Goal: Task Accomplishment & Management: Complete application form

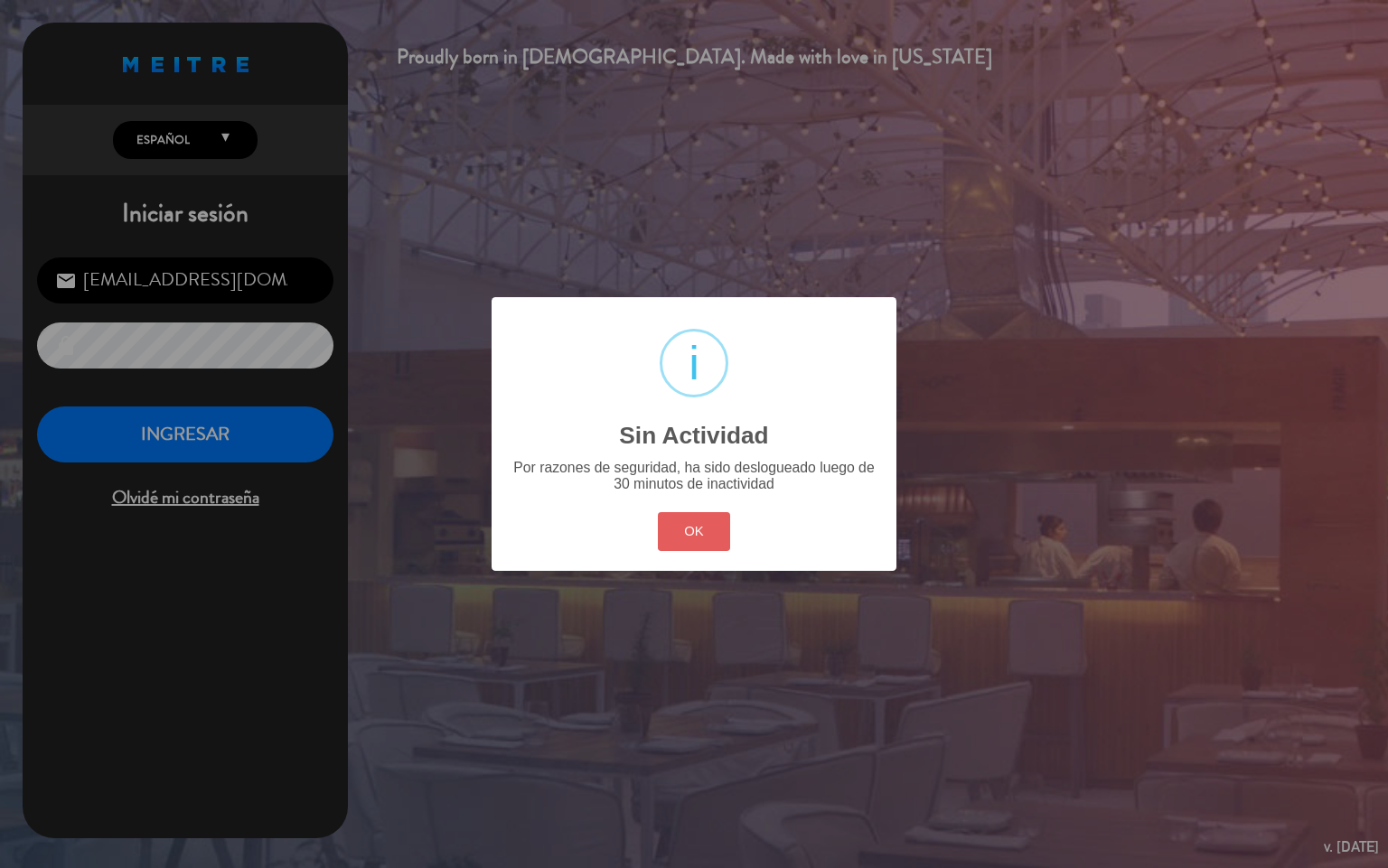
click at [696, 538] on button "OK" at bounding box center [694, 531] width 73 height 39
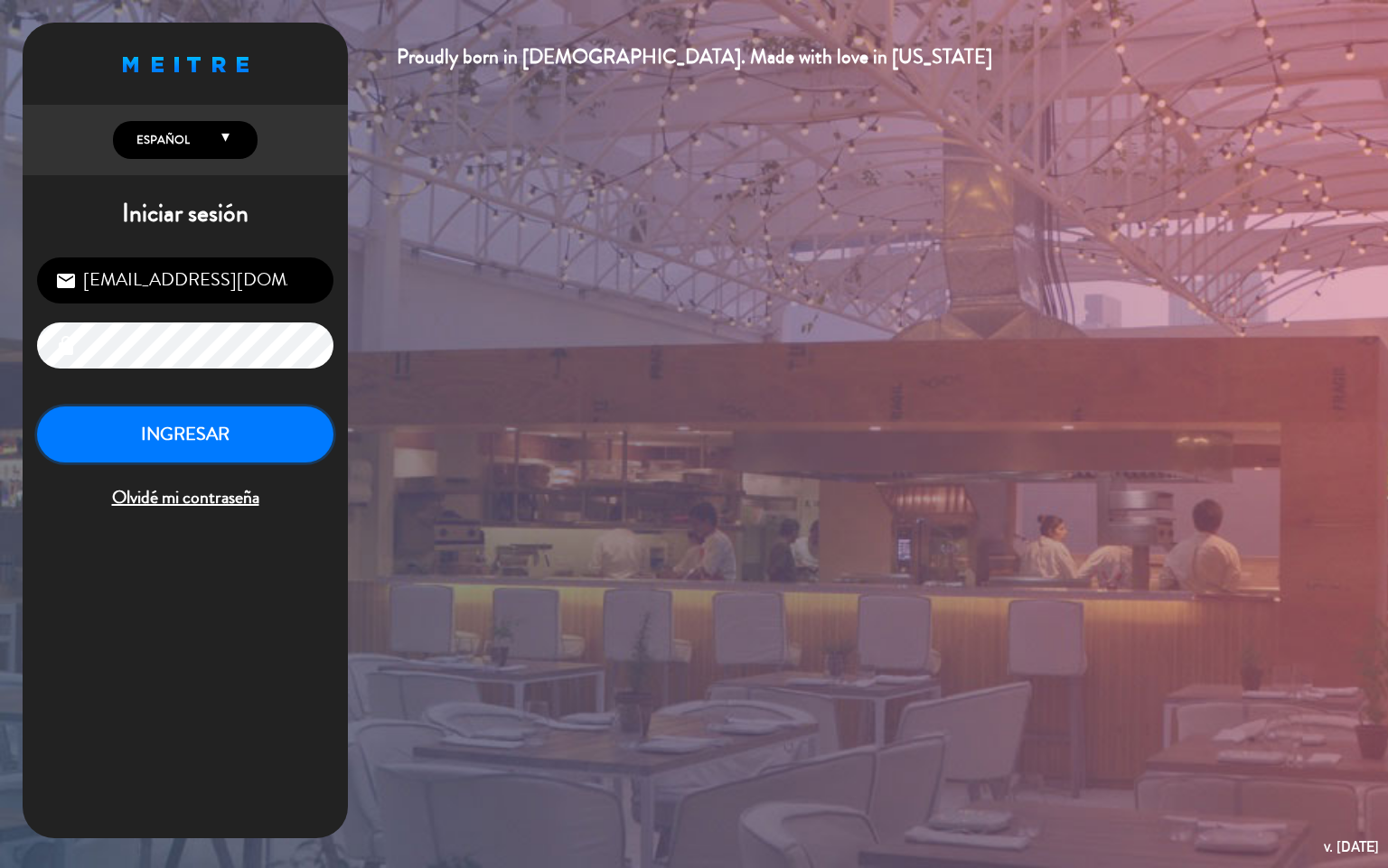
click at [206, 431] on button "INGRESAR" at bounding box center [185, 434] width 296 height 57
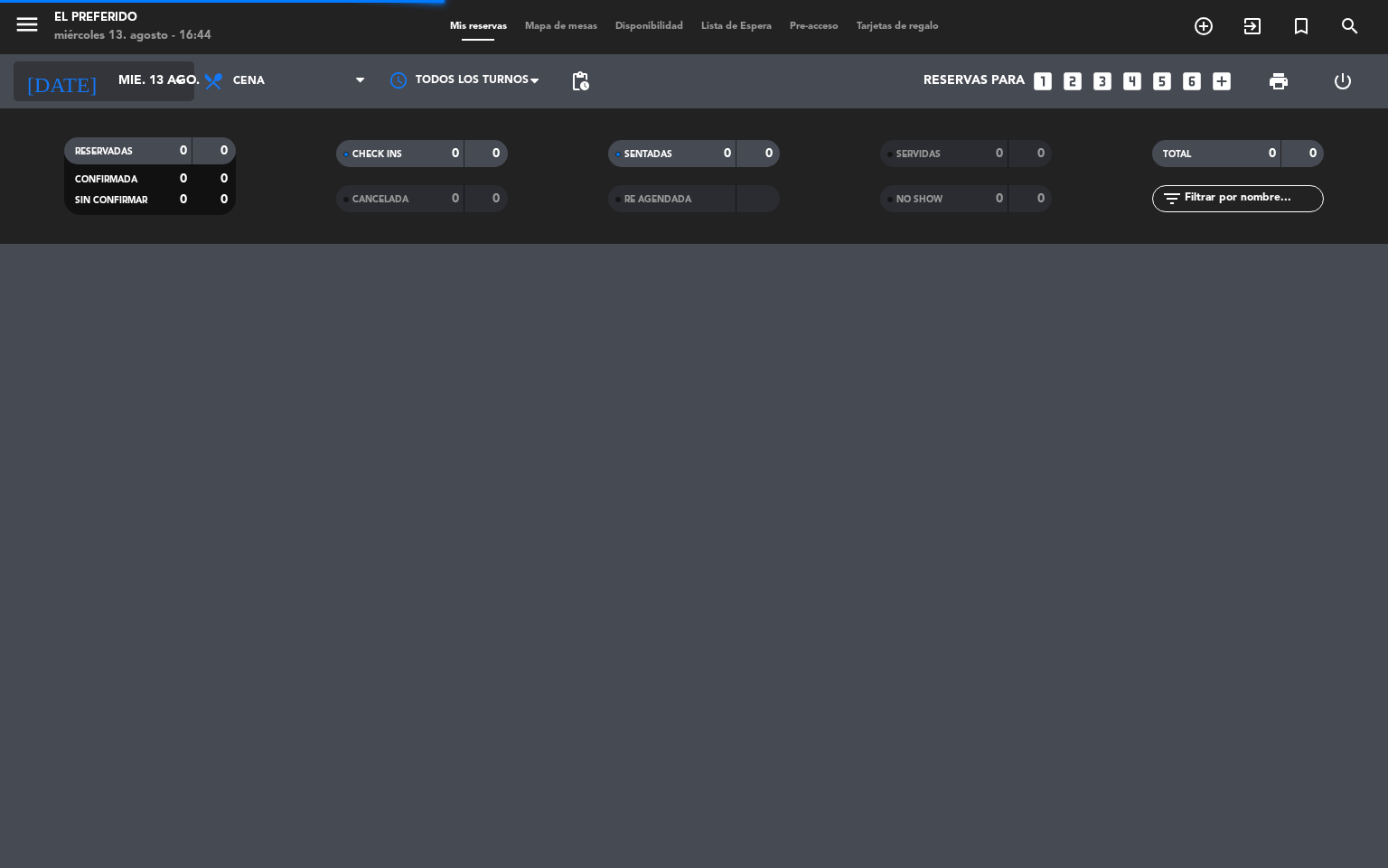
click at [171, 76] on icon "arrow_drop_down" at bounding box center [179, 81] width 22 height 22
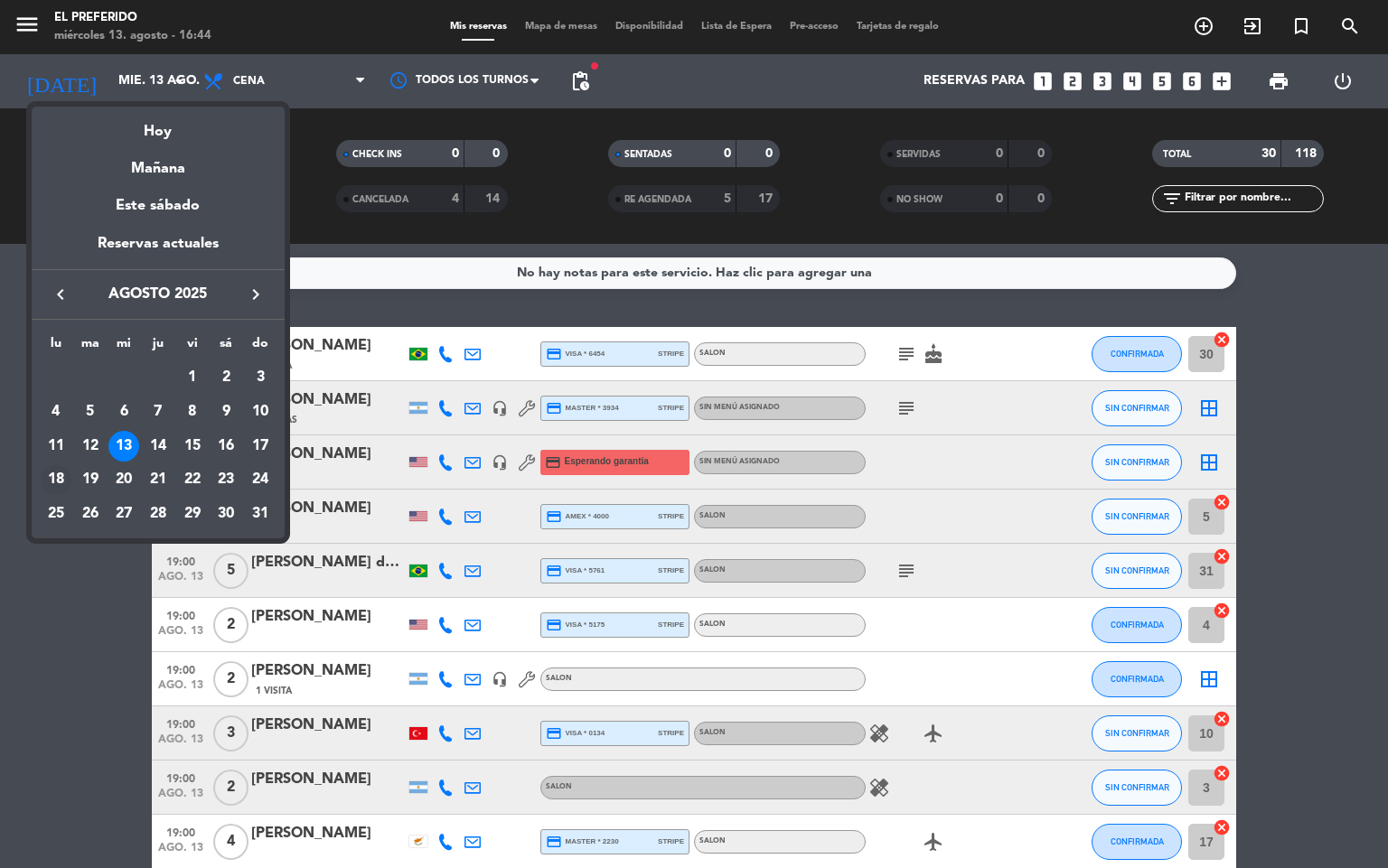
click at [53, 482] on div "18" at bounding box center [56, 481] width 31 height 31
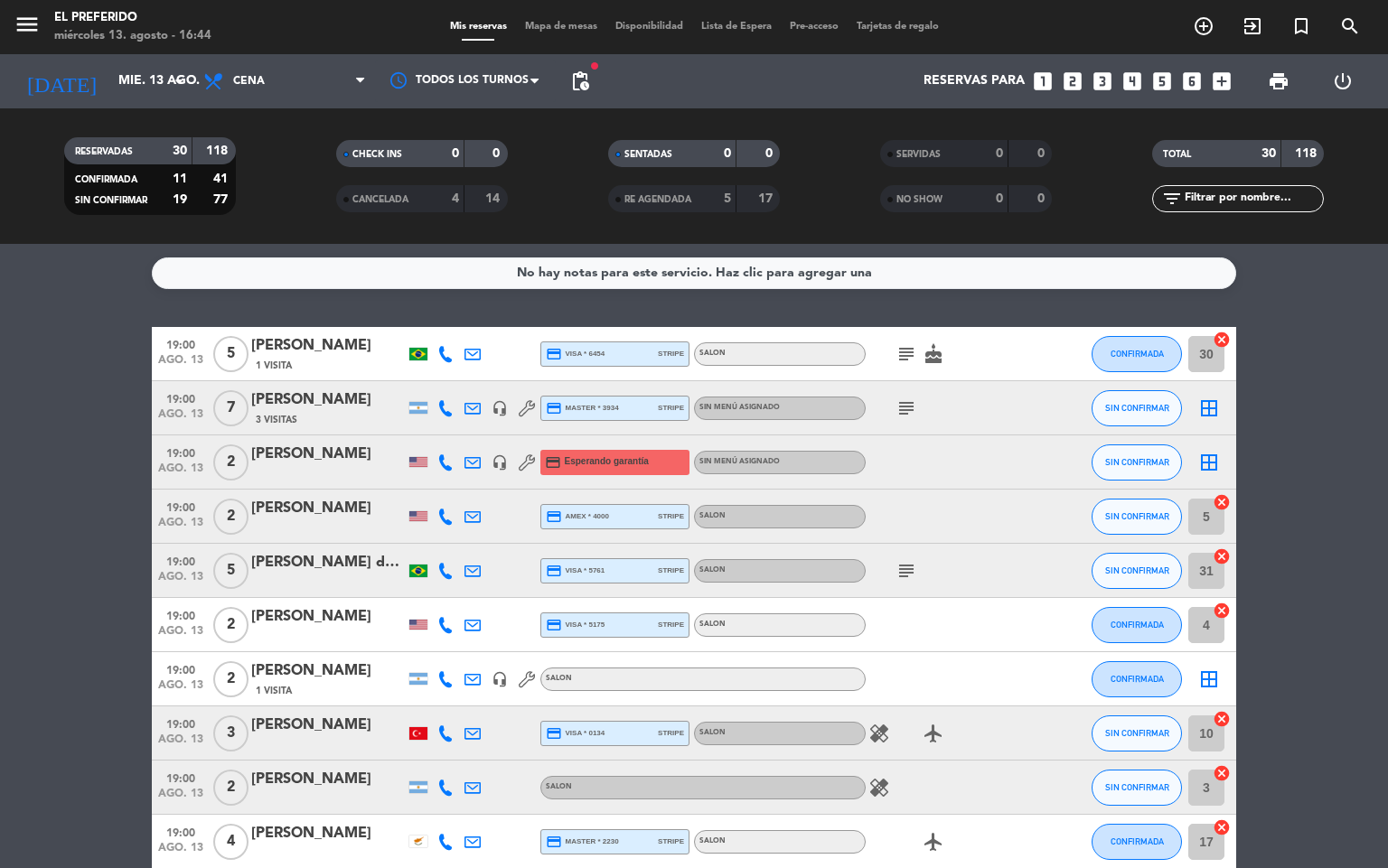
type input "lun. 18 ago."
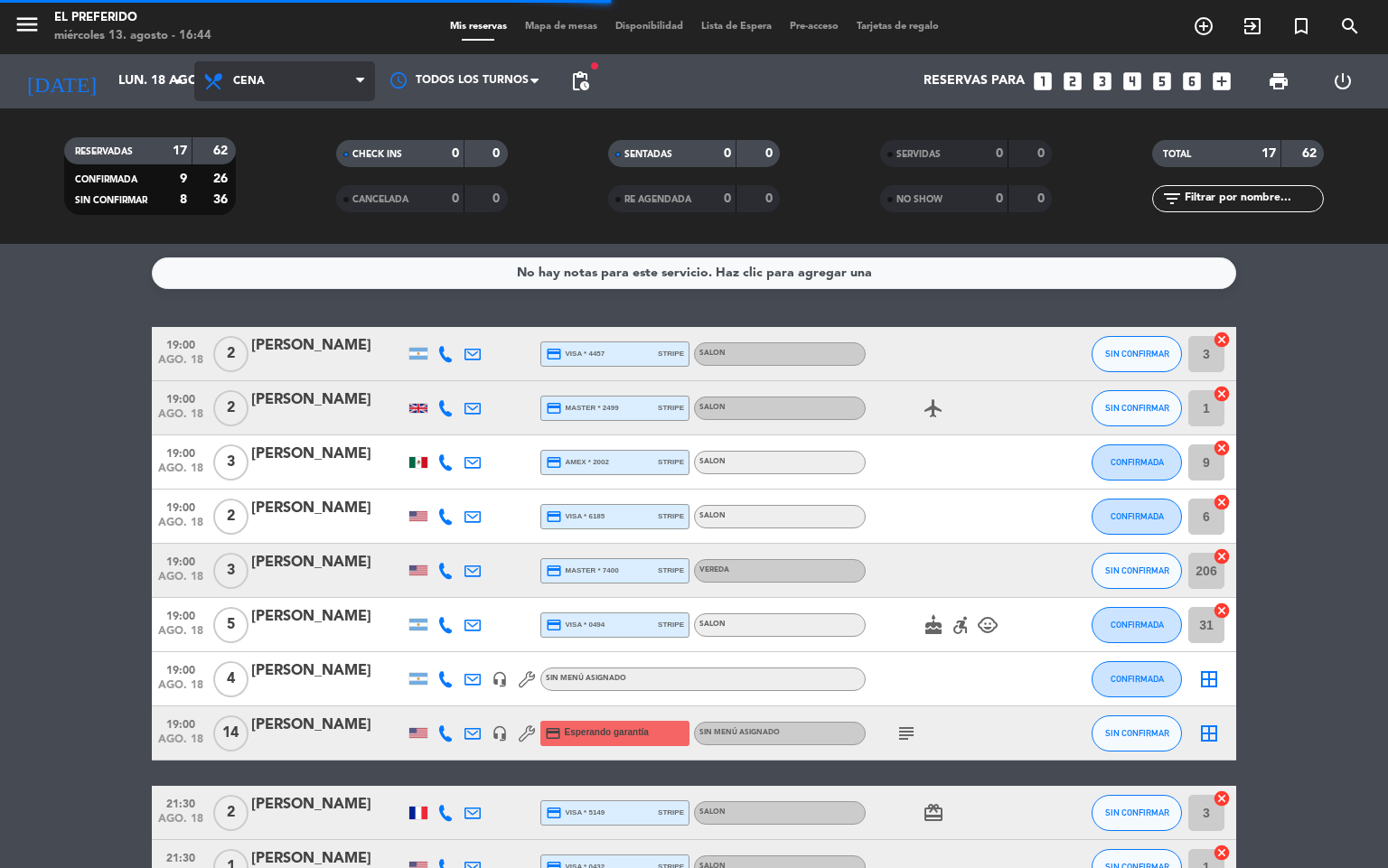
click at [309, 88] on span "Cena" at bounding box center [285, 81] width 181 height 40
click at [266, 199] on div "menu El Preferido miércoles 13. agosto - 16:44 Mis reservas Mapa de mesas Dispo…" at bounding box center [694, 121] width 1388 height 243
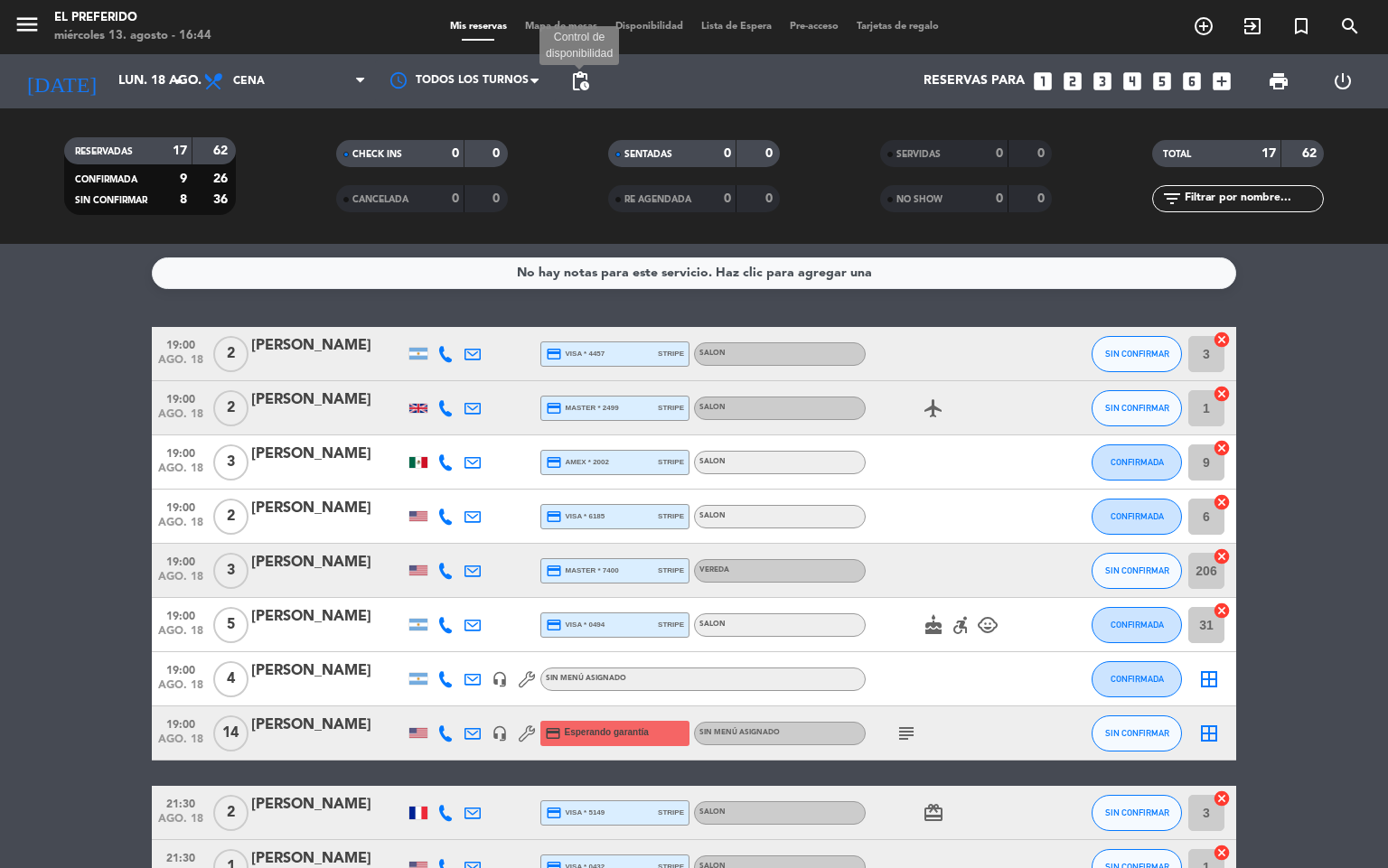
click at [576, 87] on span "pending_actions" at bounding box center [580, 81] width 22 height 22
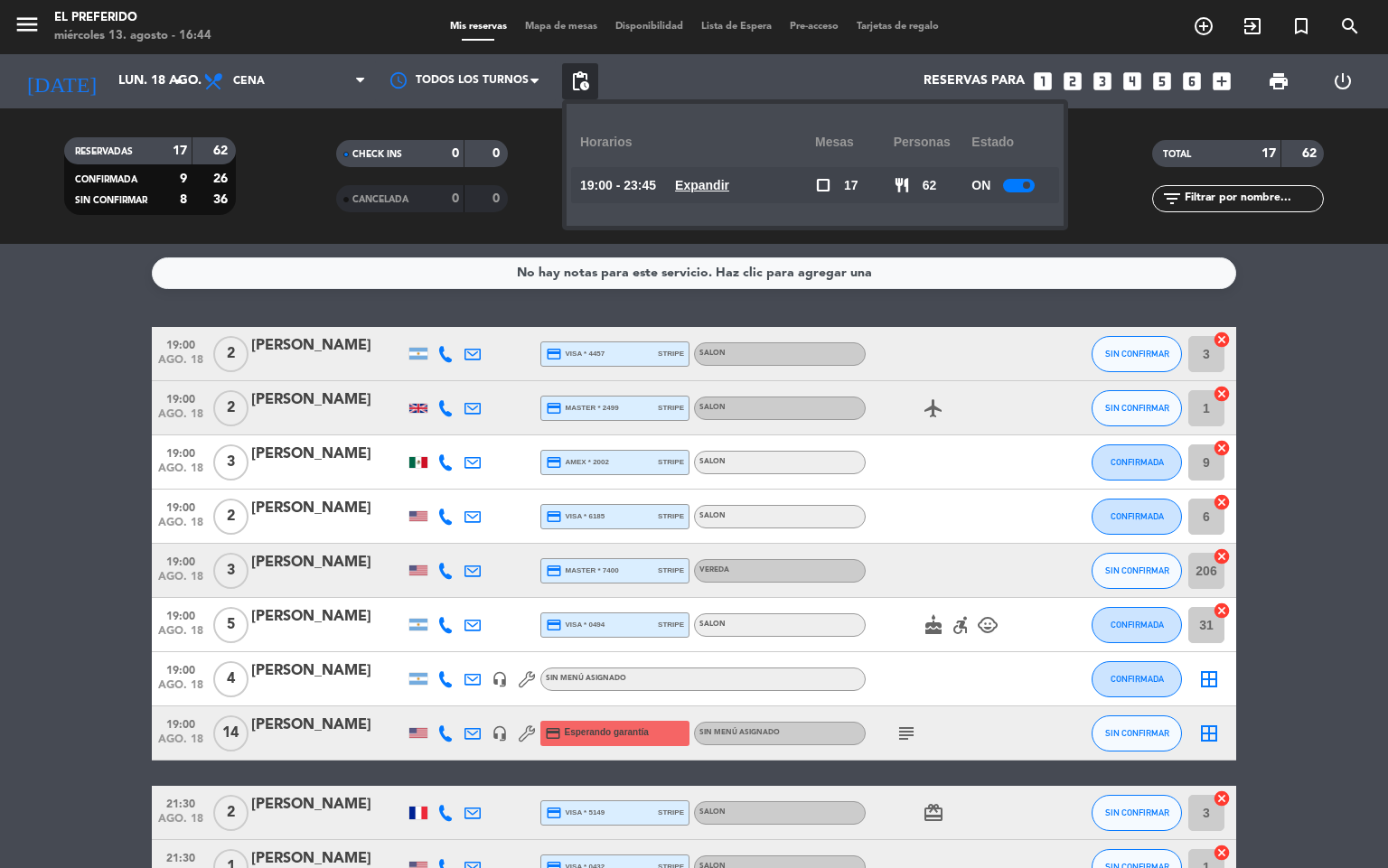
click at [718, 186] on u "Expandir" at bounding box center [703, 186] width 54 height 14
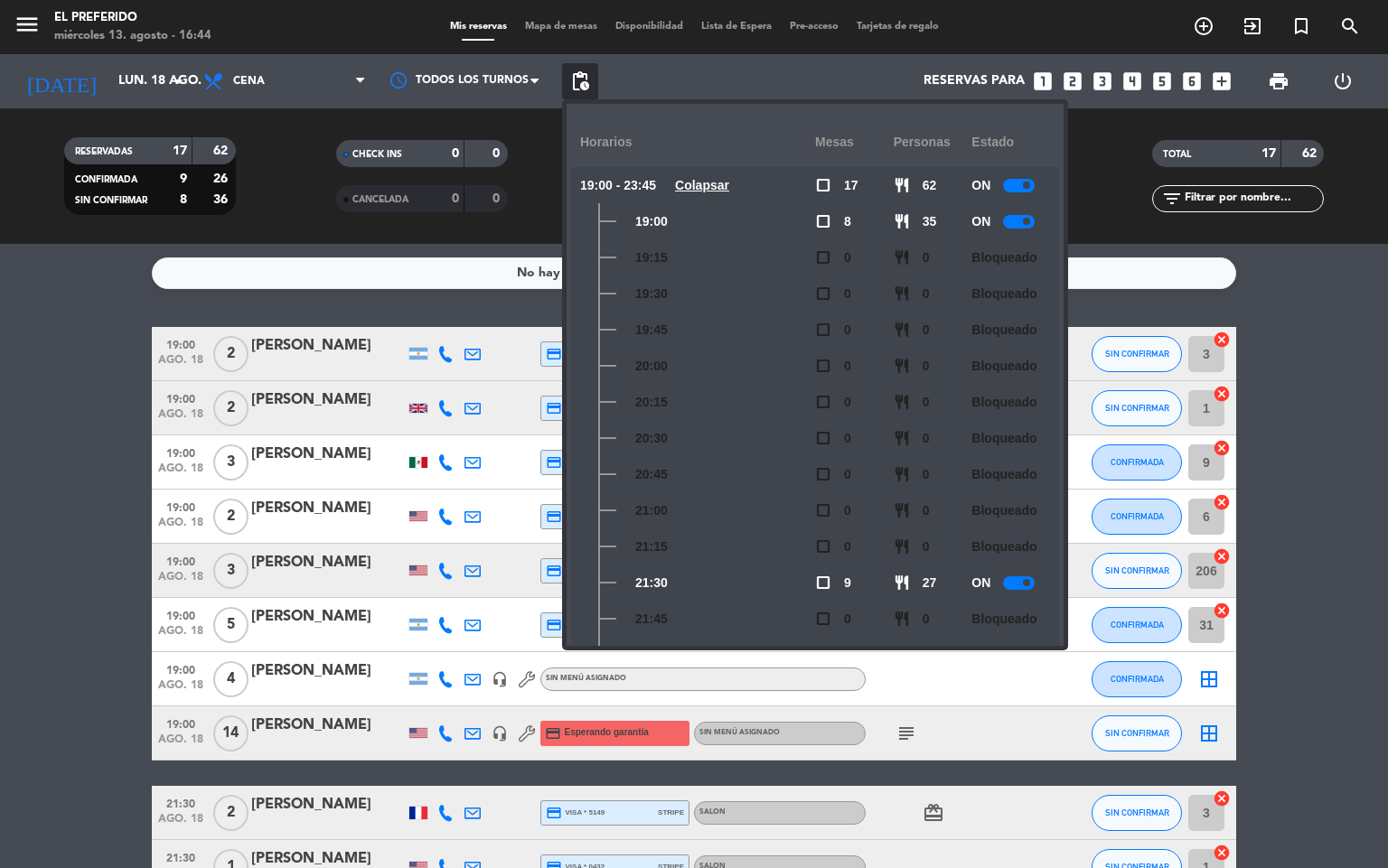
scroll to position [301, 0]
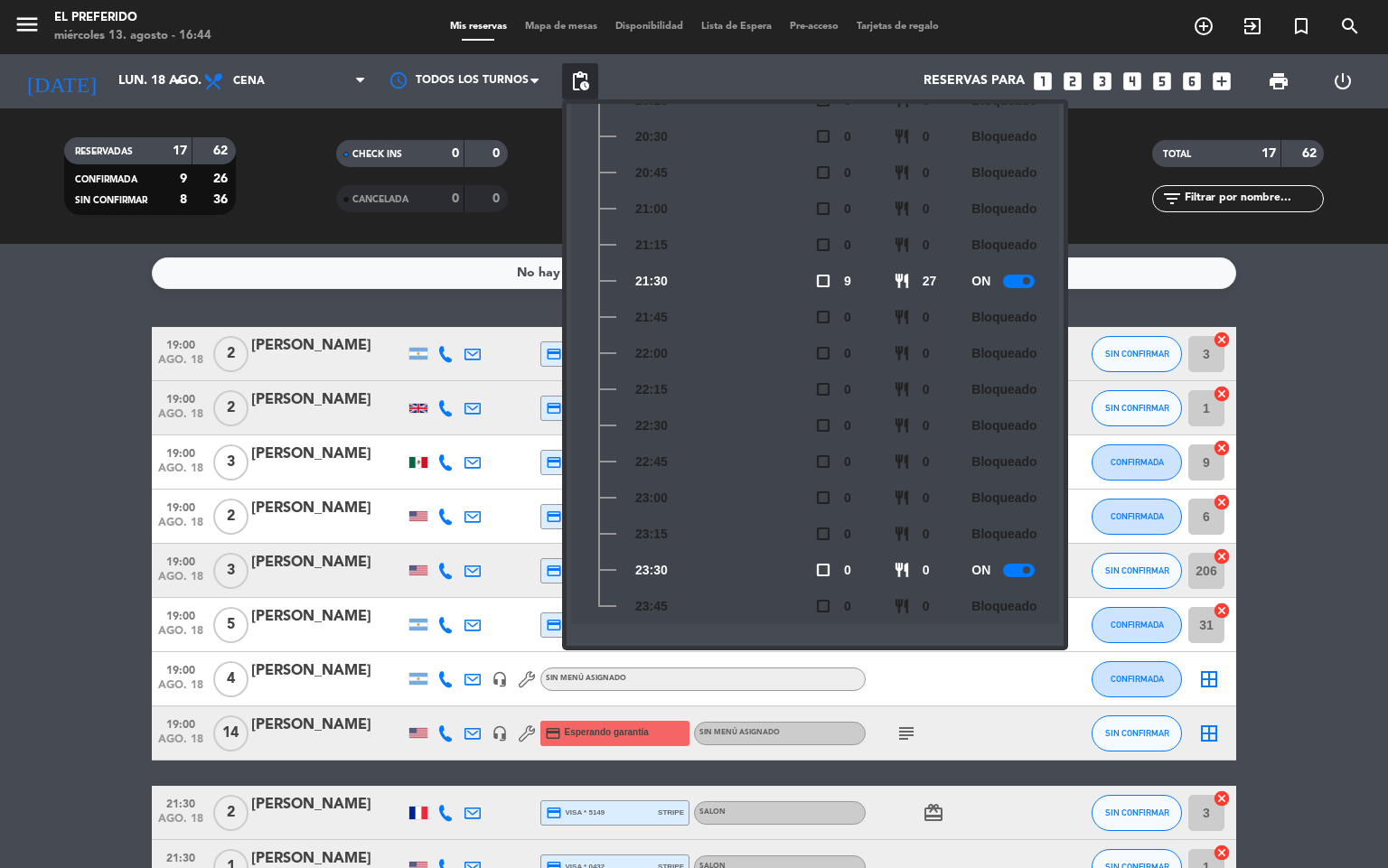
click at [1077, 80] on icon "looks_two" at bounding box center [1073, 81] width 24 height 24
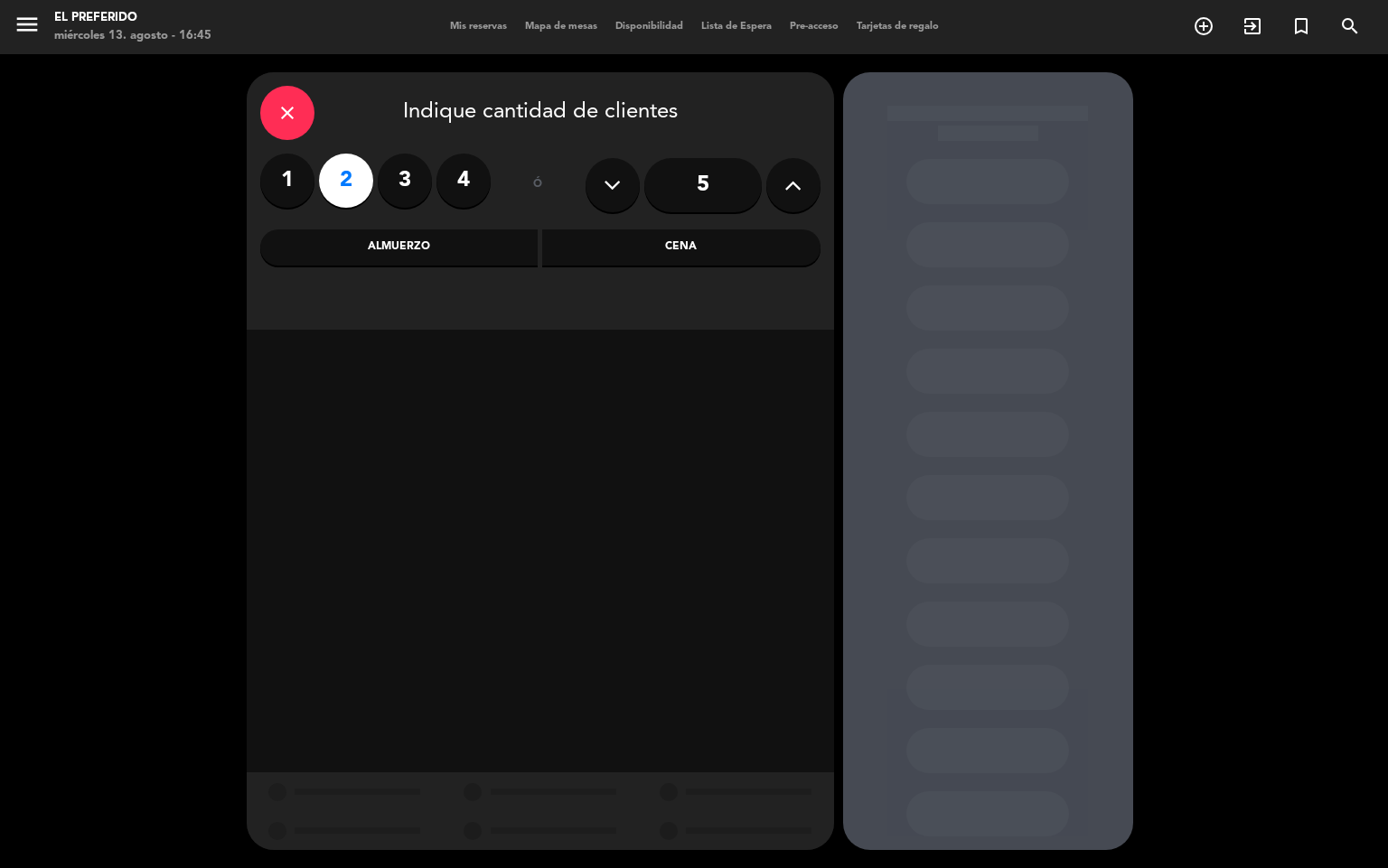
click at [648, 246] on div "Cena" at bounding box center [681, 247] width 278 height 36
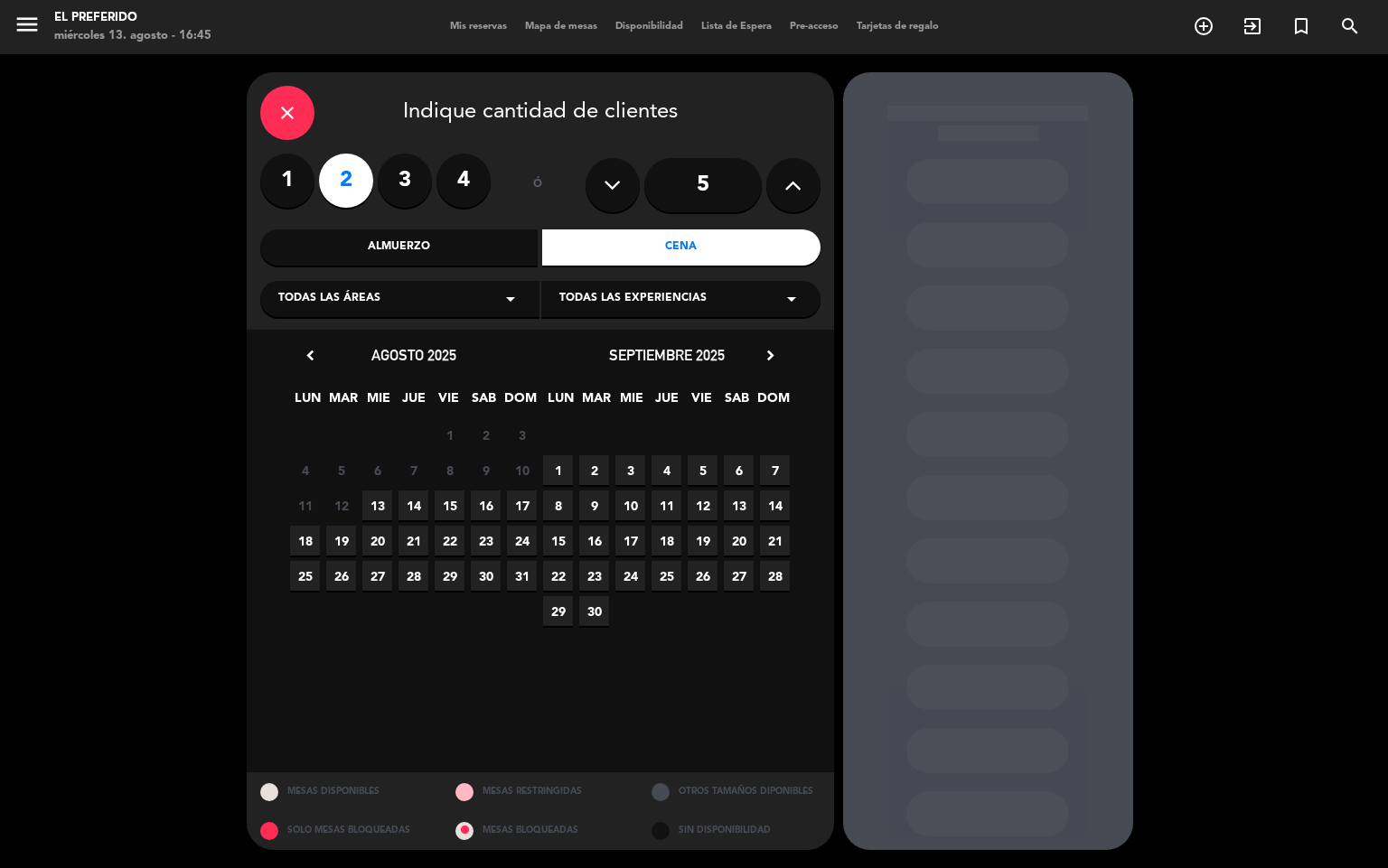
click at [301, 540] on span "18" at bounding box center [304, 540] width 30 height 30
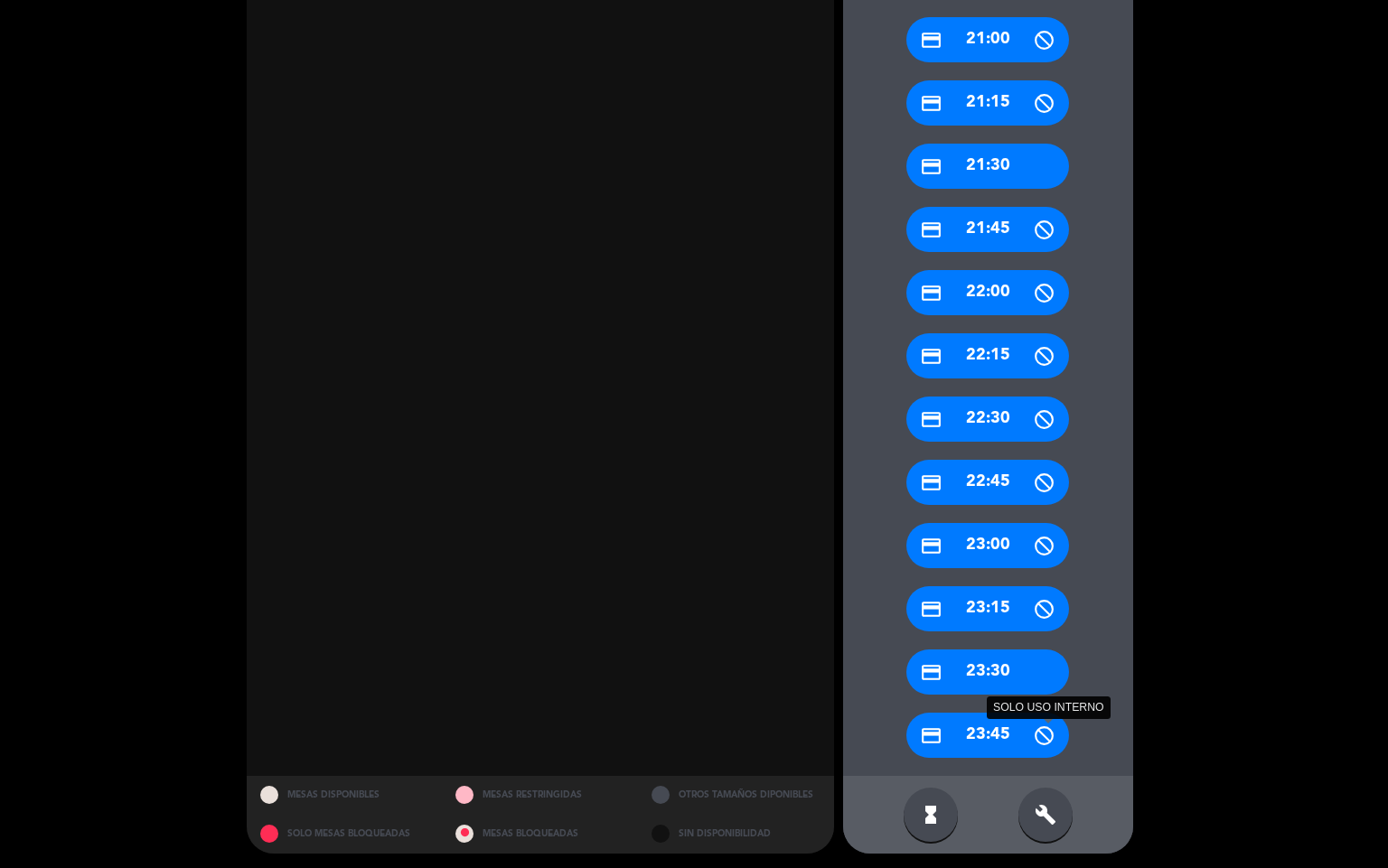
scroll to position [680, 0]
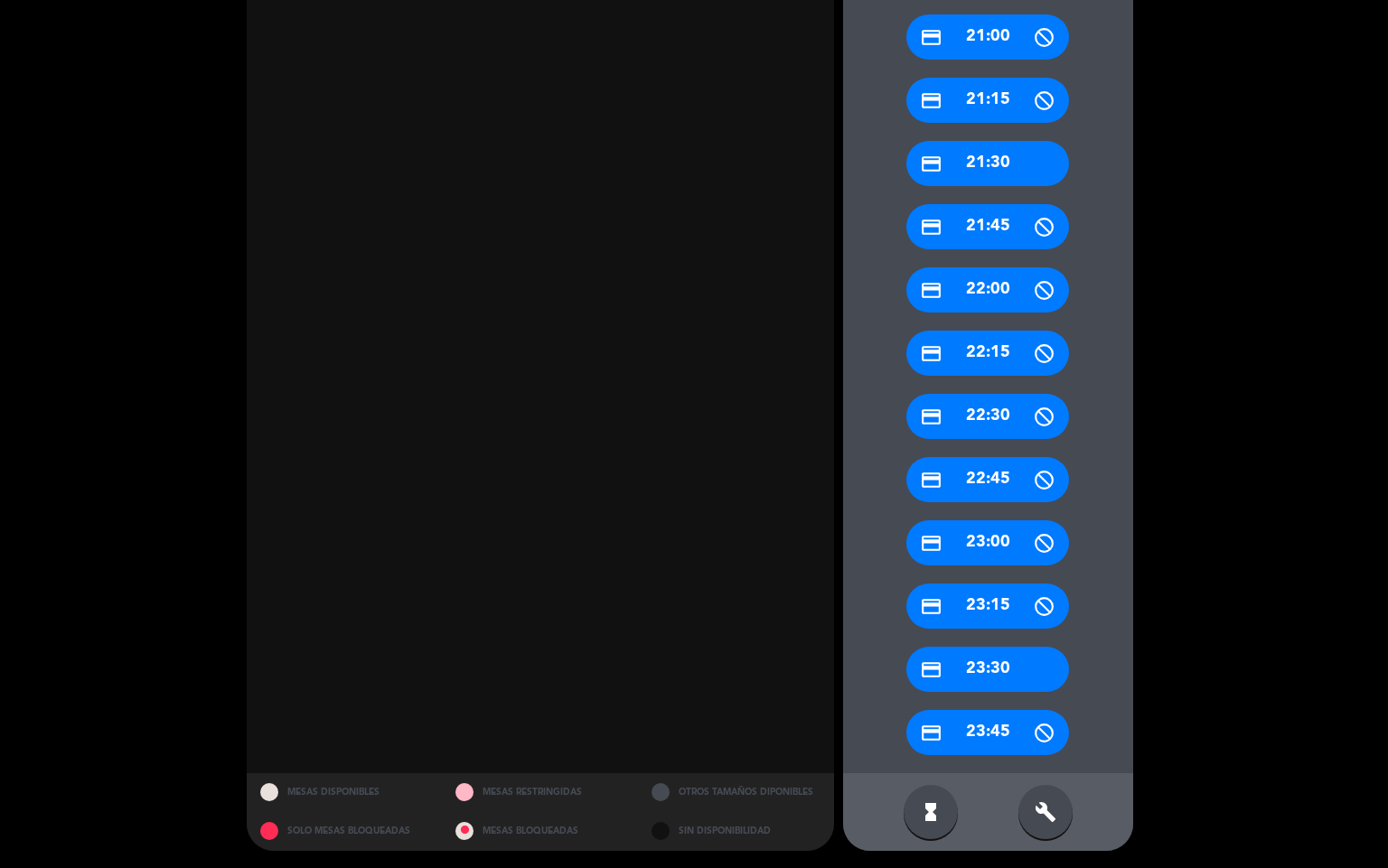
click at [1053, 806] on icon "build" at bounding box center [1046, 812] width 22 height 22
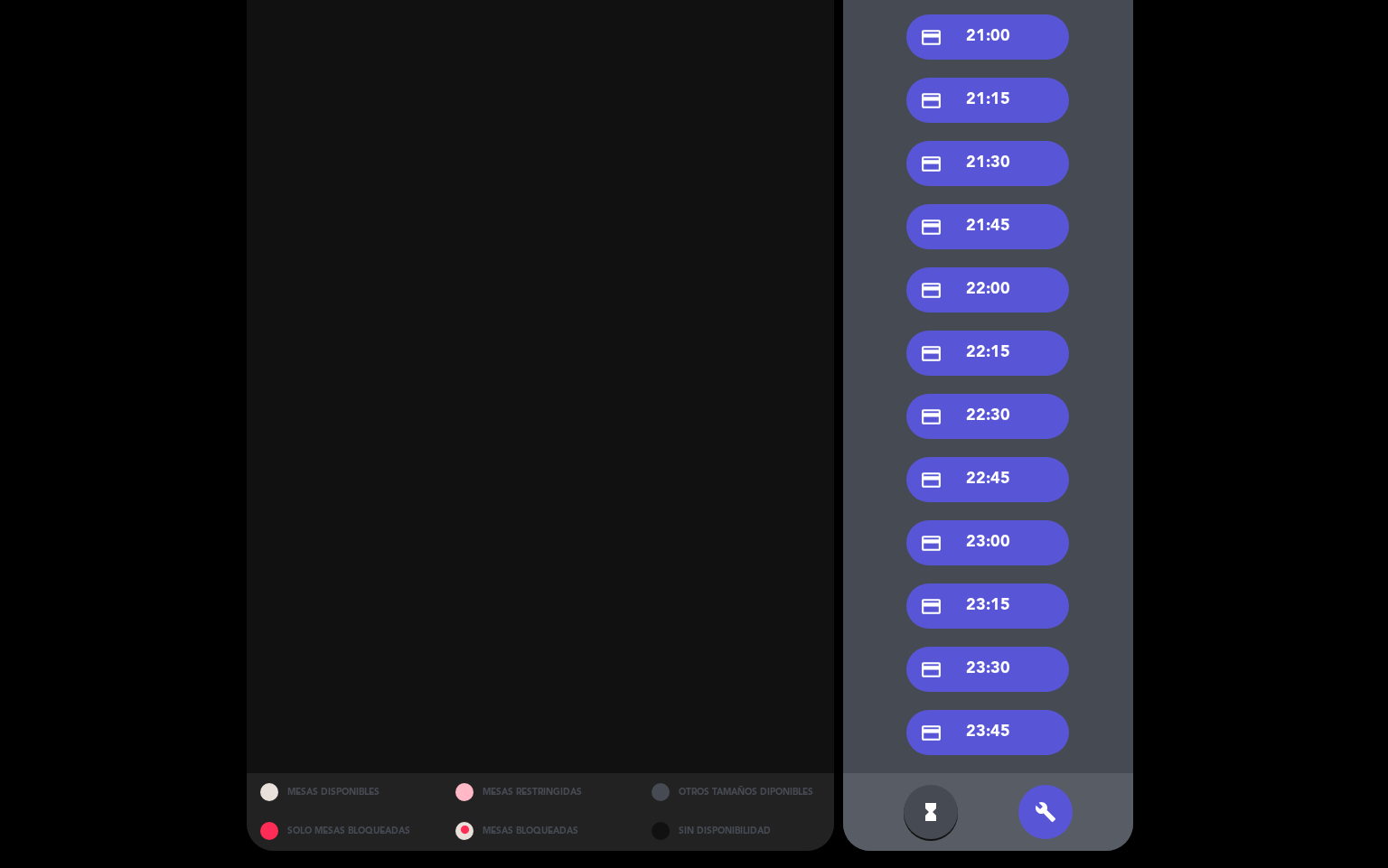
click at [1004, 152] on div "credit_card 21:30" at bounding box center [988, 164] width 163 height 45
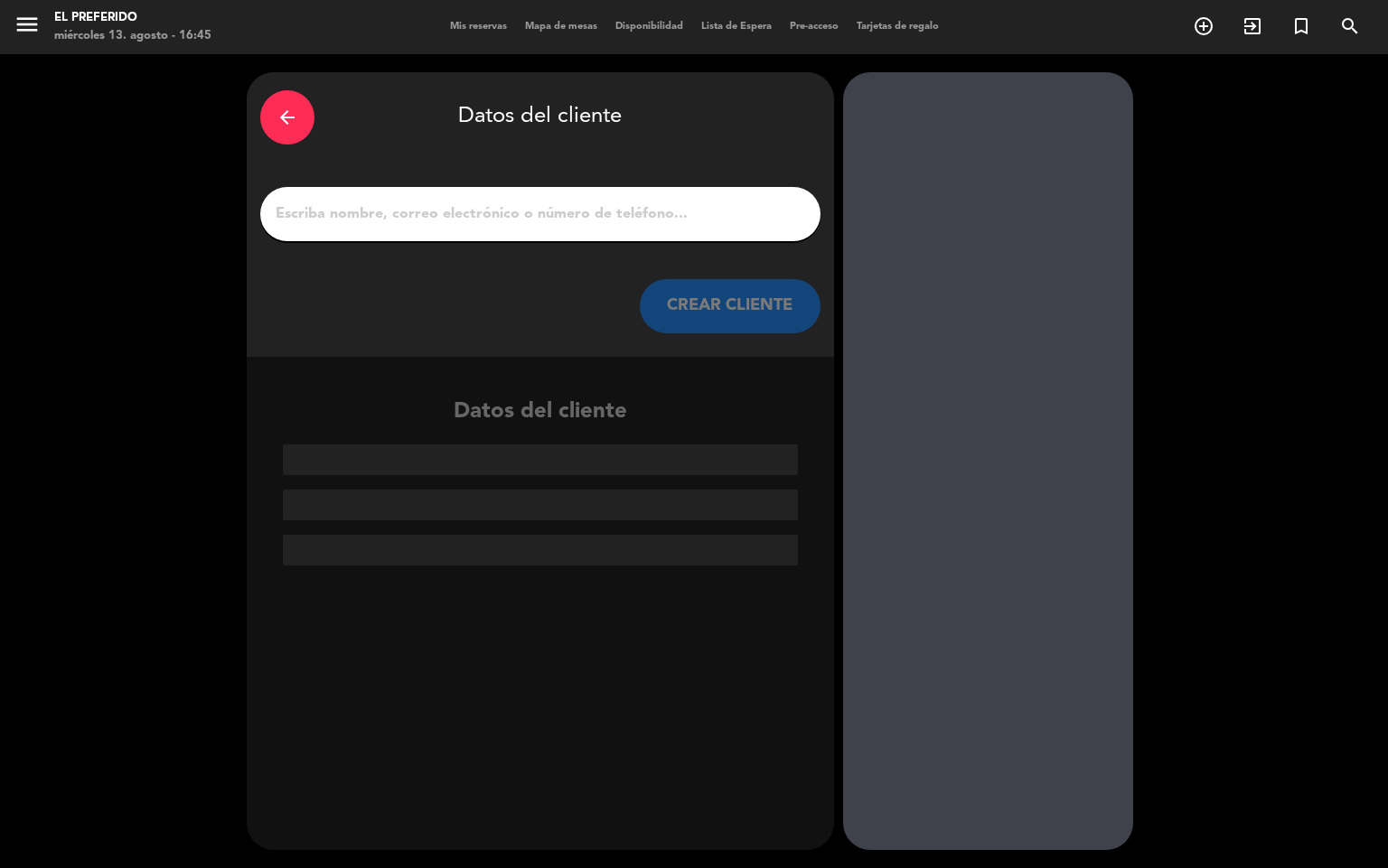
scroll to position [0, 0]
click at [562, 207] on input "1" at bounding box center [540, 215] width 533 height 25
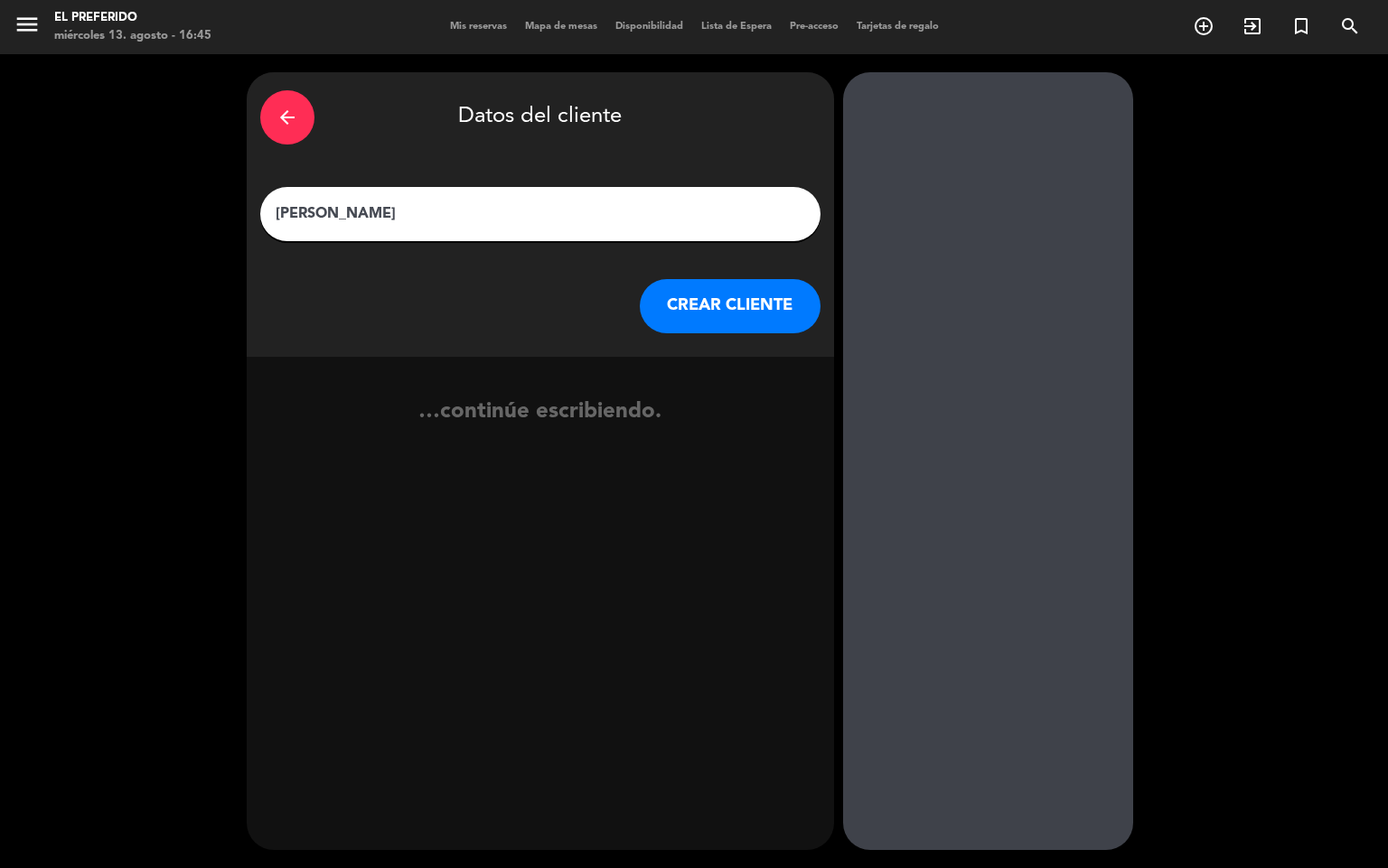
type input "[PERSON_NAME]"
click at [729, 301] on button "CREAR CLIENTE" at bounding box center [731, 306] width 181 height 54
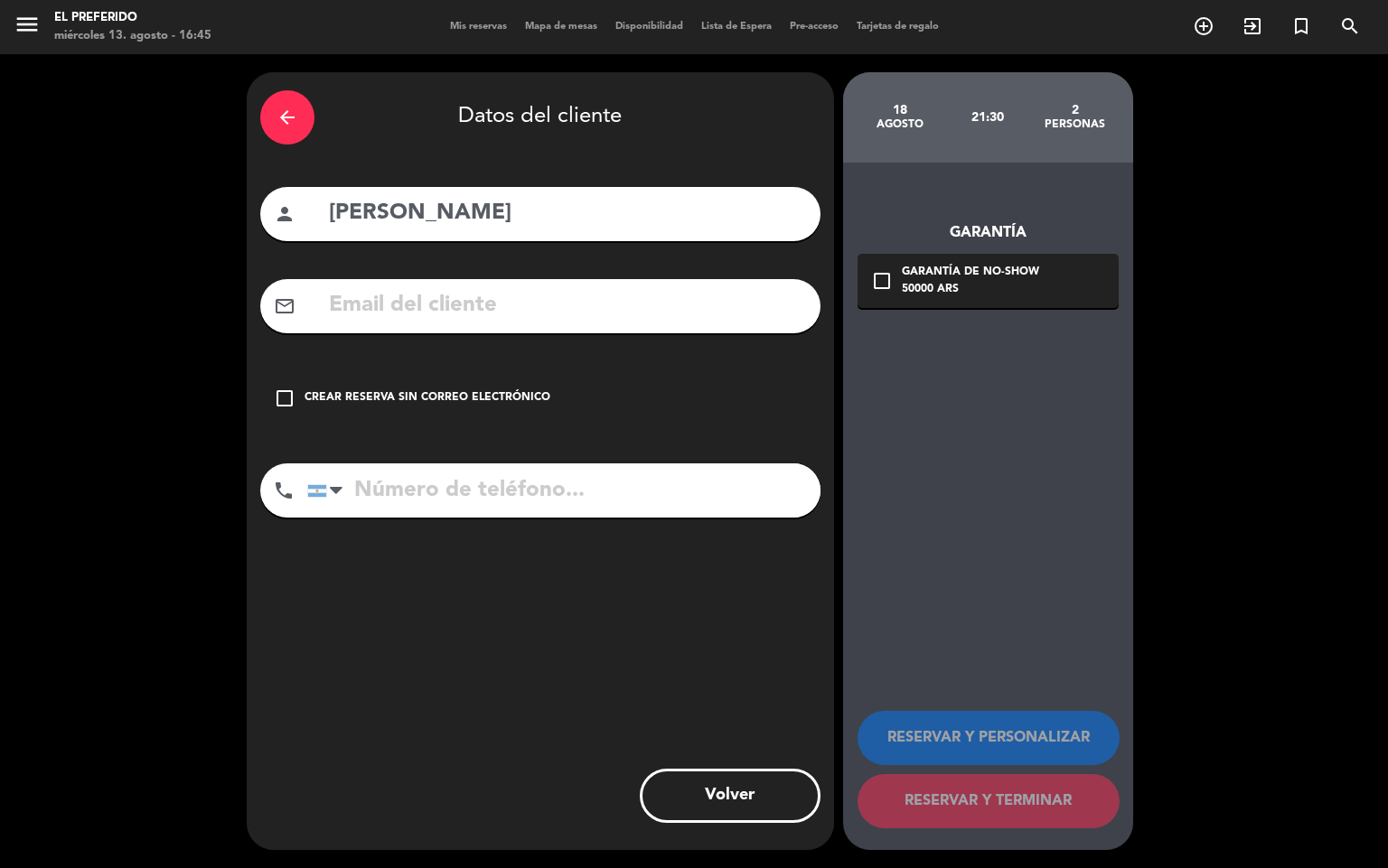
click at [390, 304] on input "text" at bounding box center [567, 305] width 480 height 37
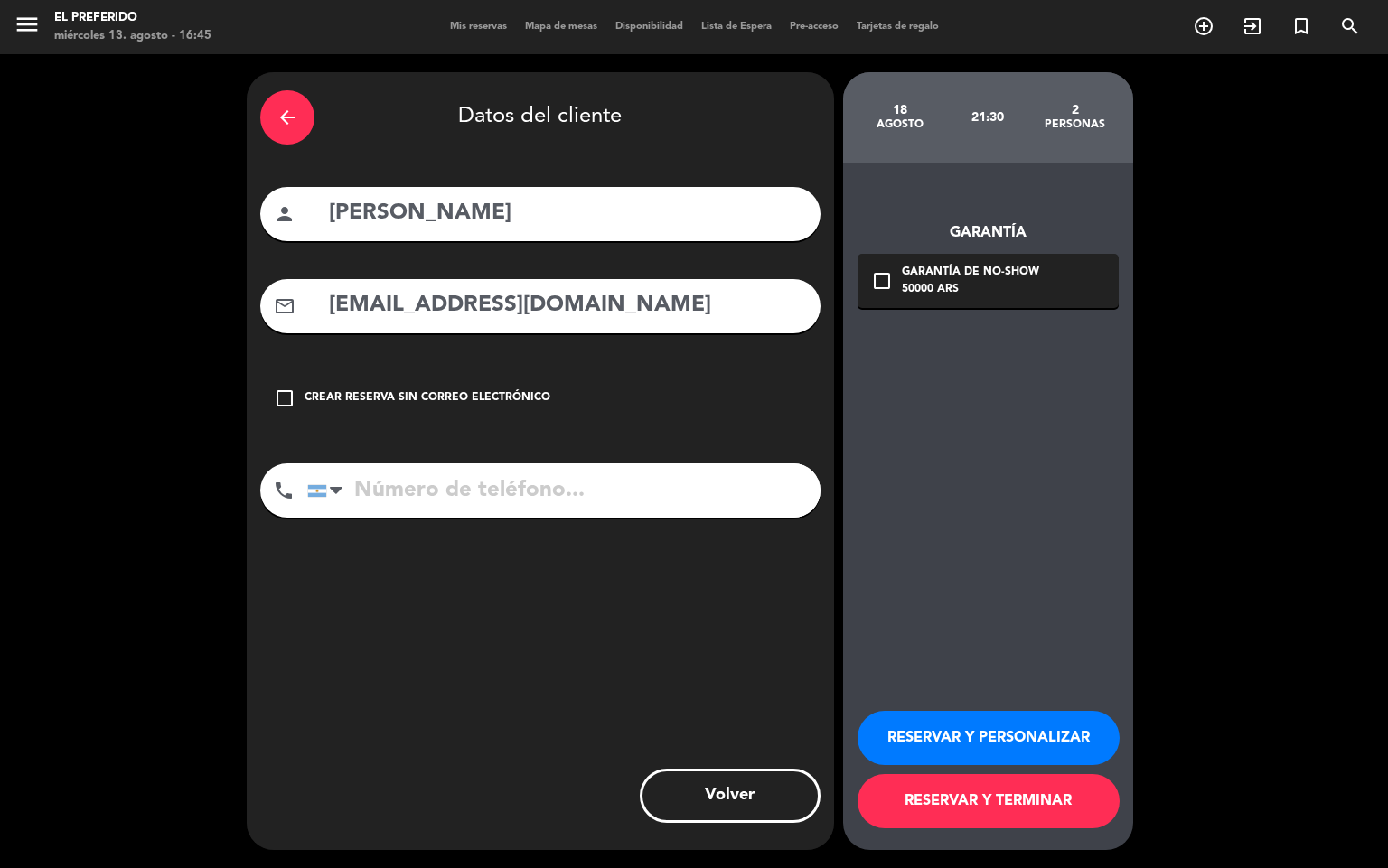
type input "[EMAIL_ADDRESS][DOMAIN_NAME]"
click at [445, 493] on input "tel" at bounding box center [563, 491] width 513 height 54
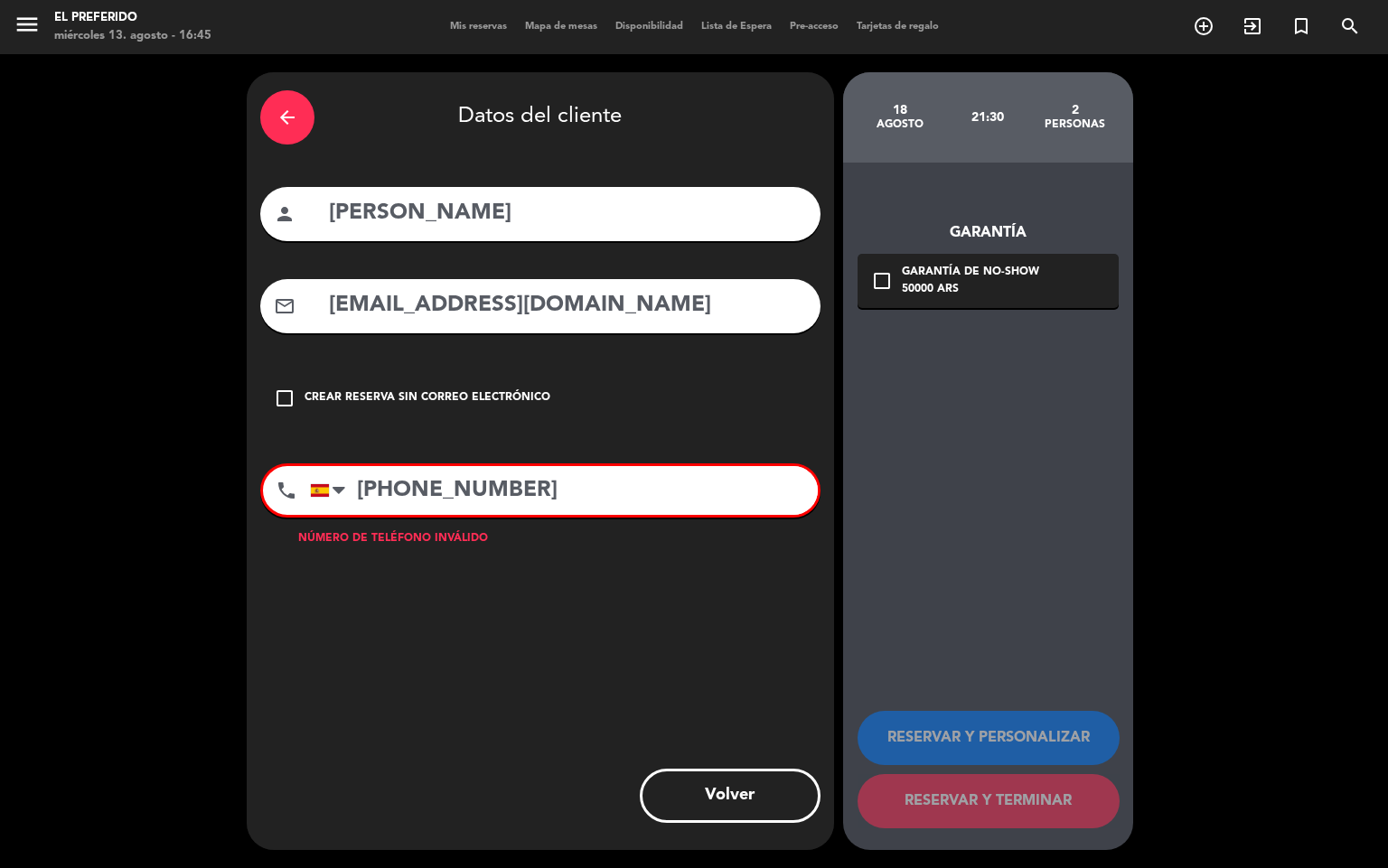
type input "[PHONE_NUMBER]"
click at [874, 265] on div "check_box_outline_blank Garantía de no-show 50000 ARS" at bounding box center [988, 281] width 261 height 54
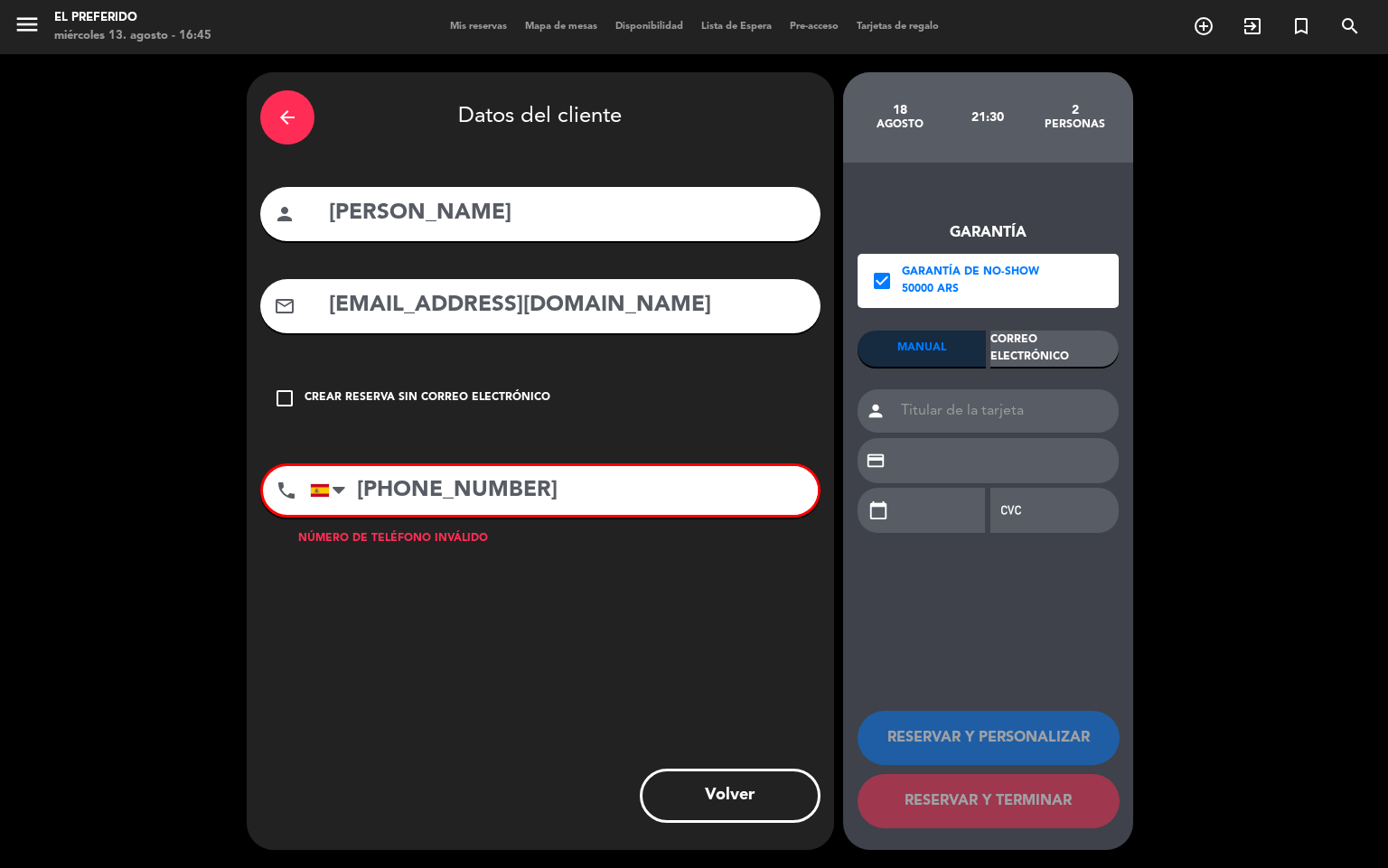
click at [1052, 349] on div "Correo Electrónico" at bounding box center [1055, 348] width 129 height 36
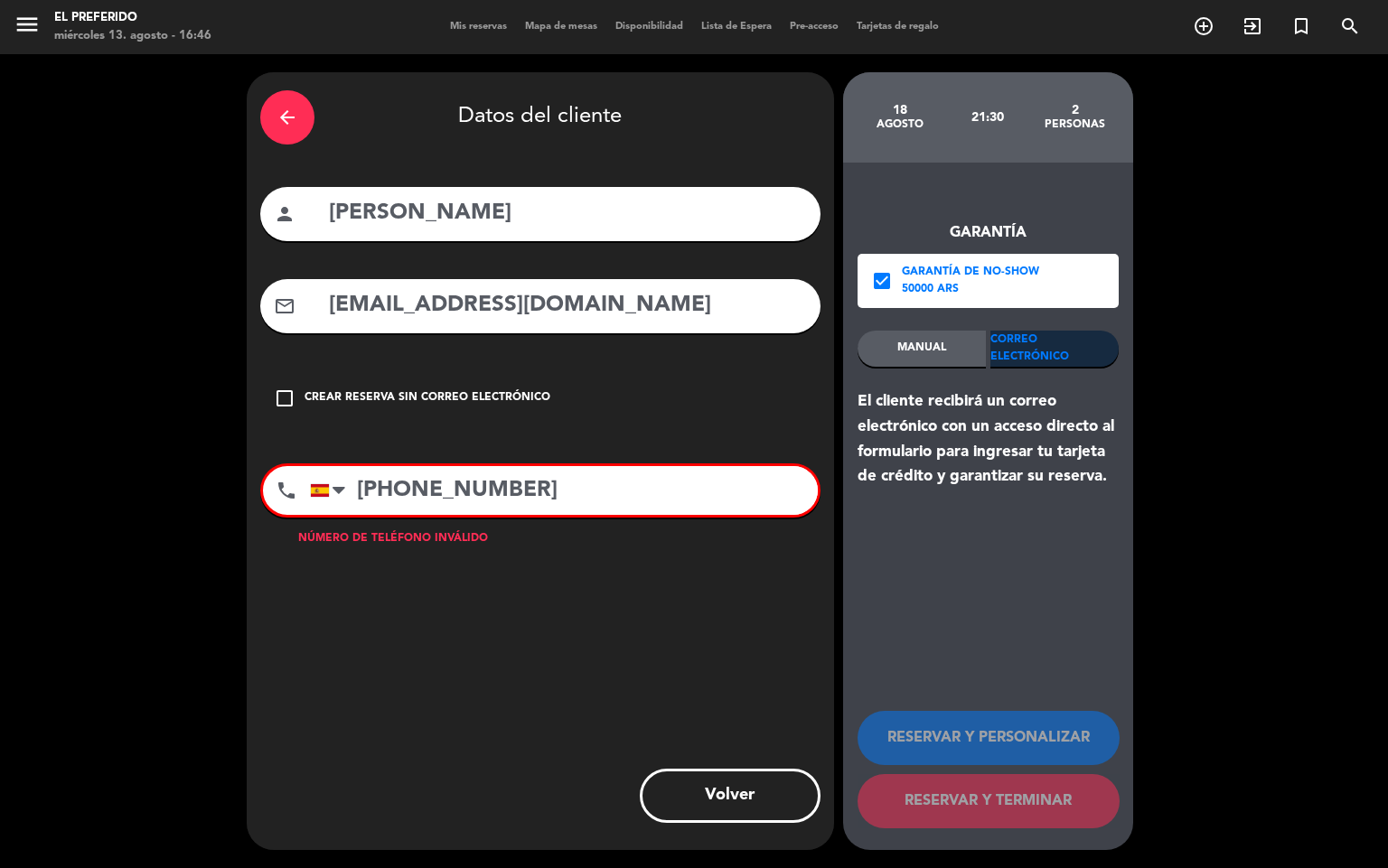
drag, startPoint x: 941, startPoint y: 347, endPoint x: 995, endPoint y: 339, distance: 54.6
click at [942, 344] on div "MANUAL" at bounding box center [922, 348] width 129 height 36
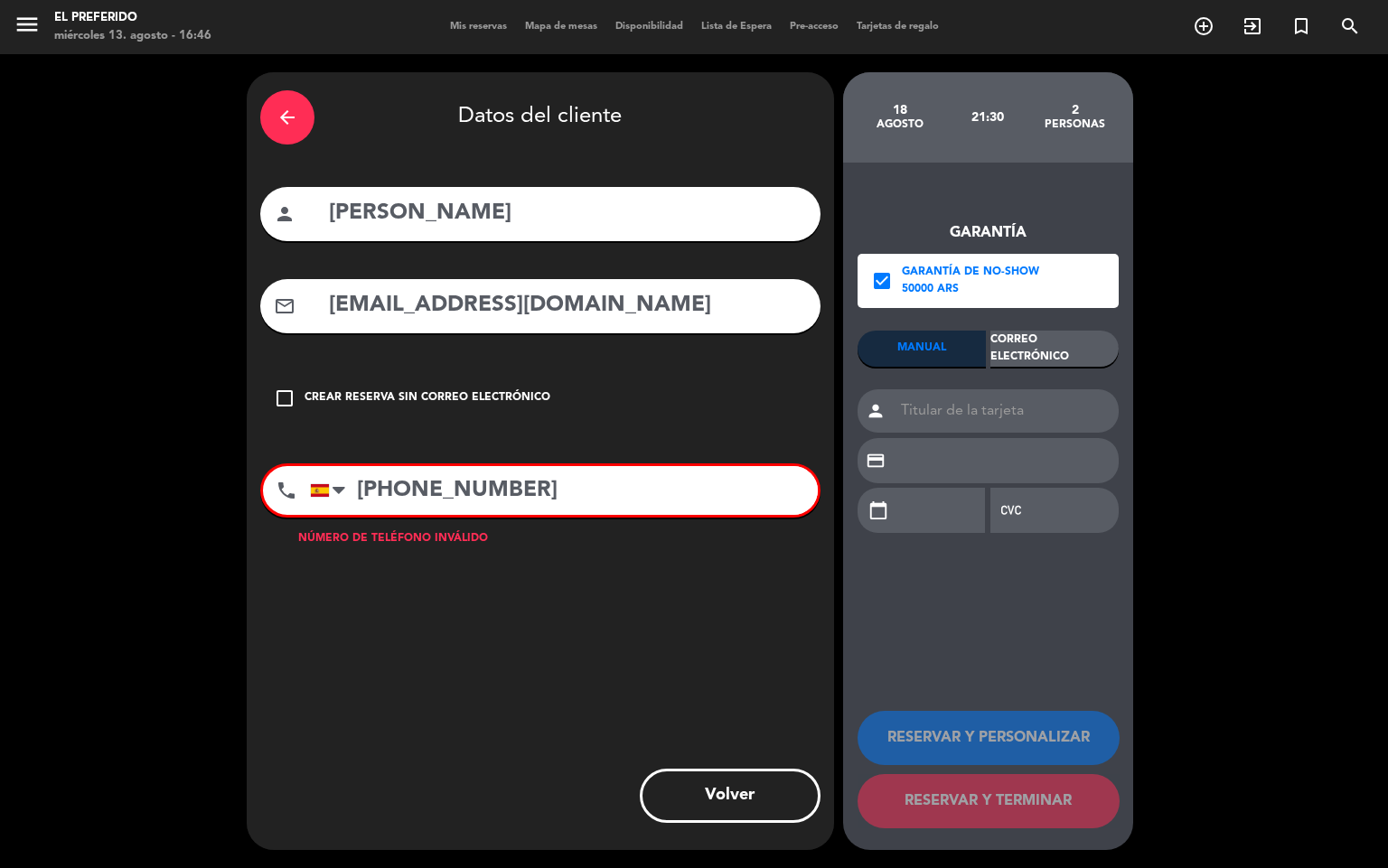
click at [1014, 348] on div "Correo Electrónico" at bounding box center [1055, 348] width 129 height 36
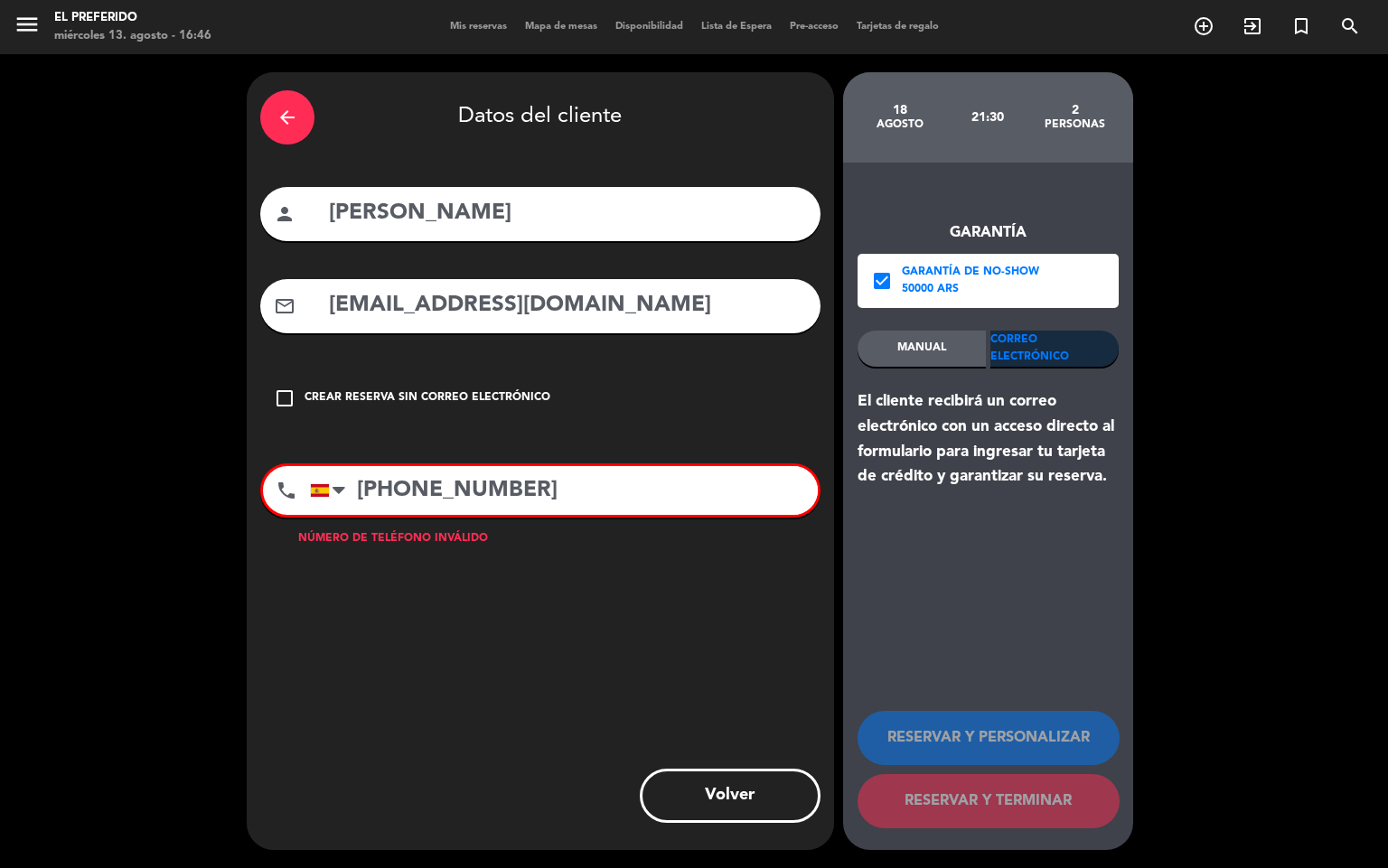
click at [325, 310] on div "mail_outline [EMAIL_ADDRESS][DOMAIN_NAME]" at bounding box center [540, 306] width 560 height 54
click at [453, 607] on div "arrow_back Datos del cliente person [PERSON_NAME] mail_outline [EMAIL_ADDRESS][…" at bounding box center [540, 461] width 588 height 777
click at [405, 496] on input "[PHONE_NUMBER]" at bounding box center [563, 491] width 508 height 49
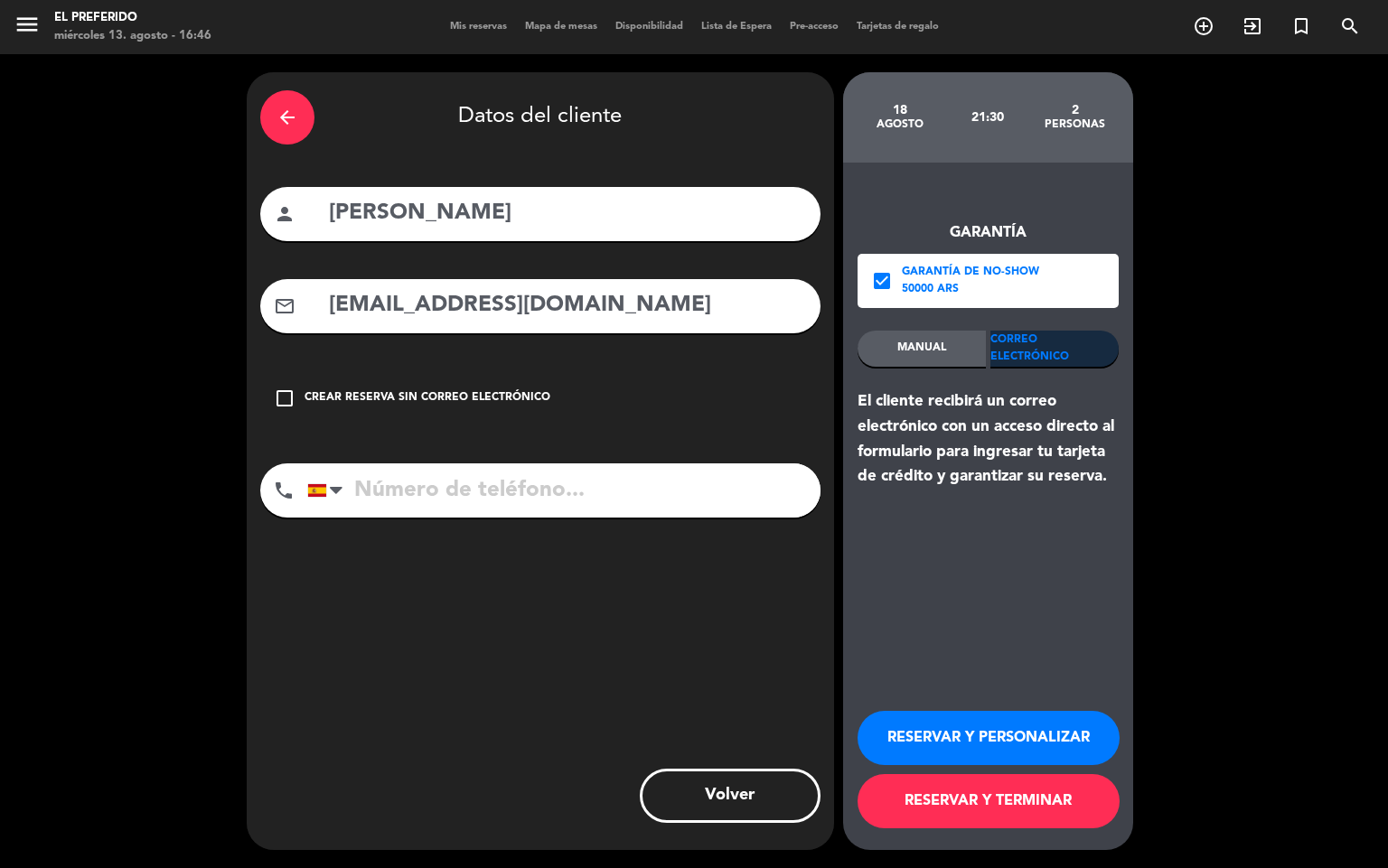
click at [549, 641] on div "arrow_back Datos del cliente person [PERSON_NAME] mail_outline [EMAIL_ADDRESS][…" at bounding box center [540, 461] width 588 height 777
click at [1049, 719] on button "RESERVAR Y PERSONALIZAR" at bounding box center [988, 738] width 262 height 54
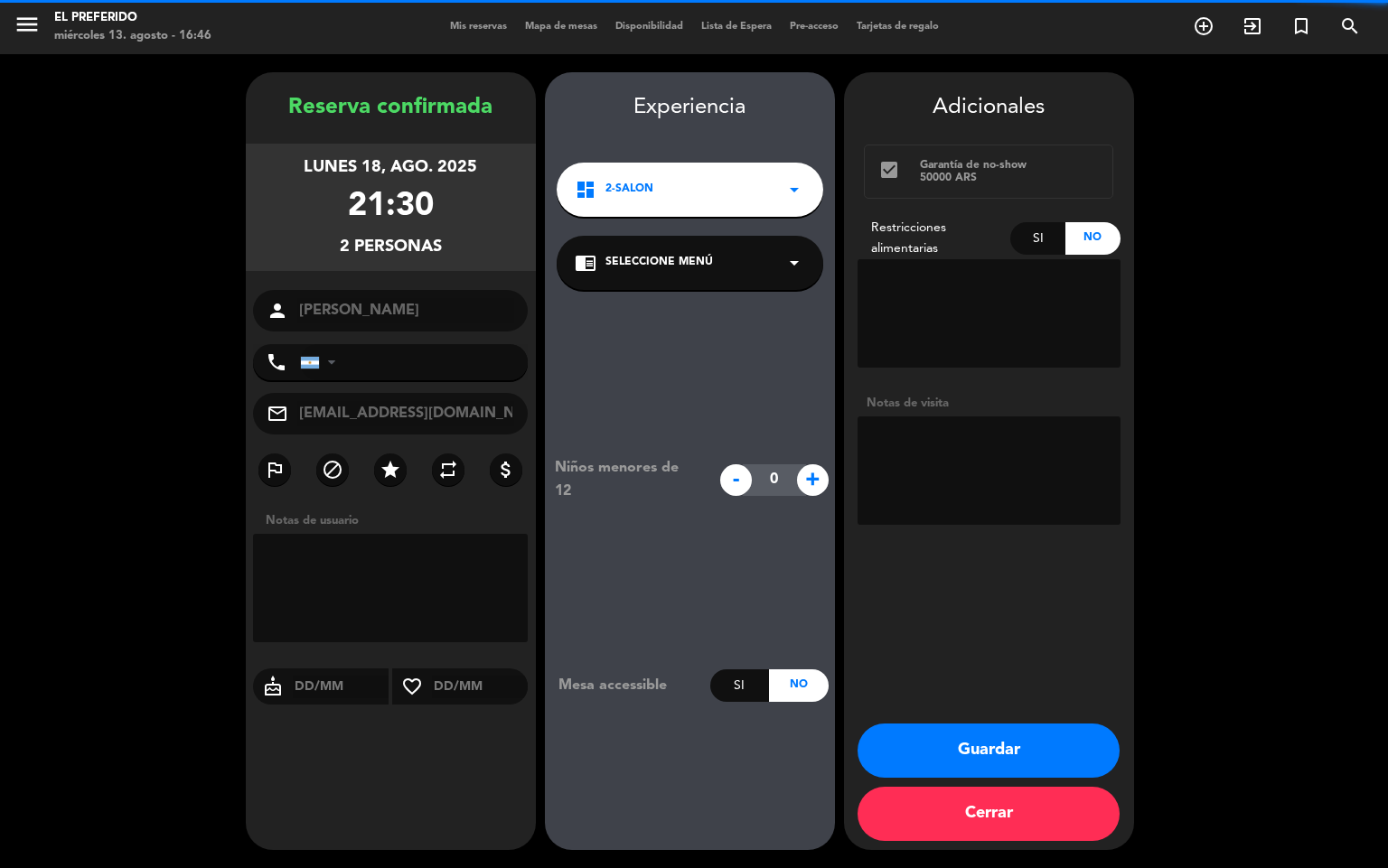
click at [972, 453] on textarea at bounding box center [989, 471] width 263 height 109
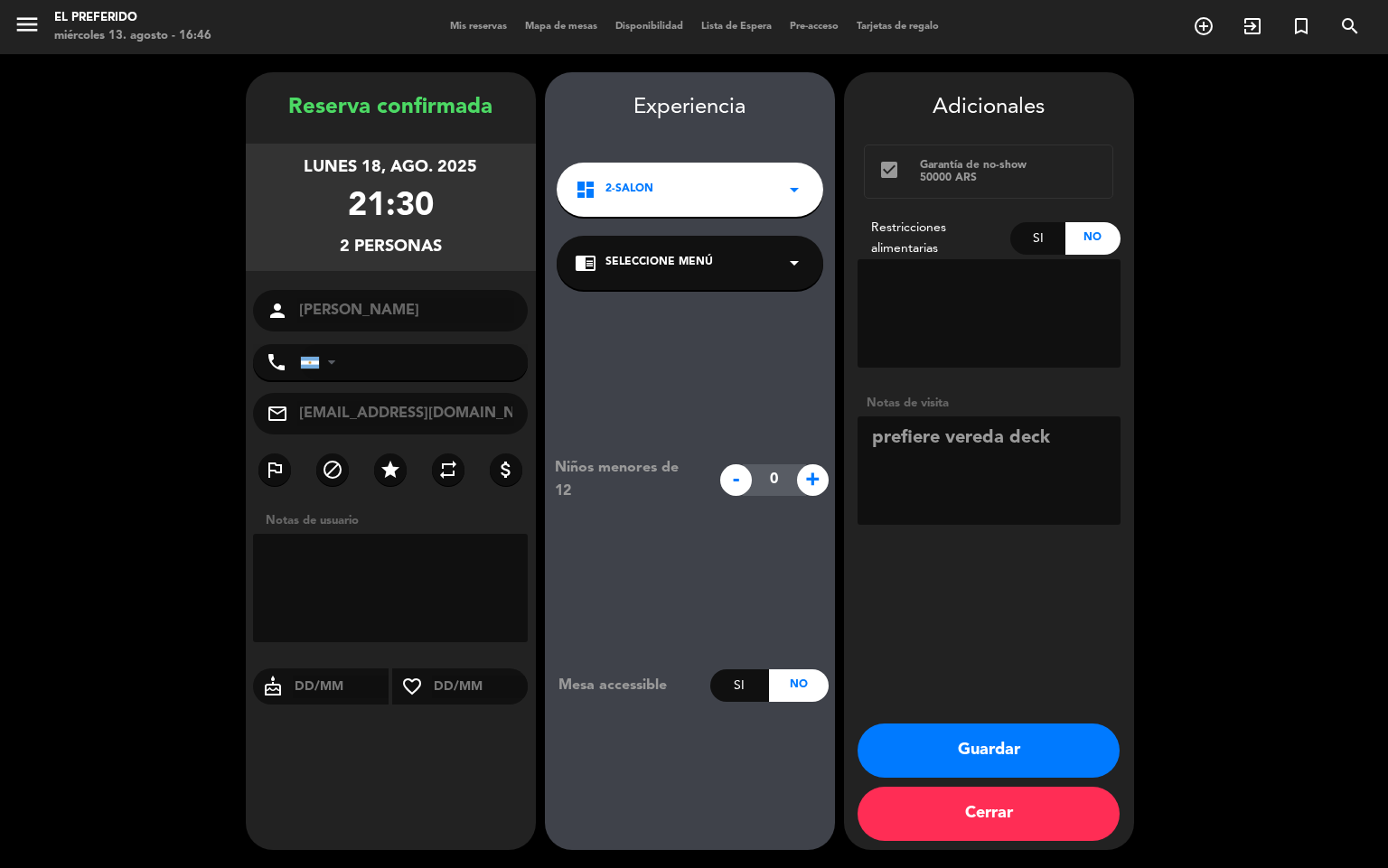
click at [1067, 451] on textarea at bounding box center [989, 471] width 263 height 109
paste textarea "[PHONE_NUMBER]"
click at [1087, 442] on textarea at bounding box center [989, 471] width 263 height 109
type textarea "prefiere vereda deck , [PHONE_NUMBER]"
click at [795, 188] on icon "arrow_drop_down" at bounding box center [794, 190] width 22 height 22
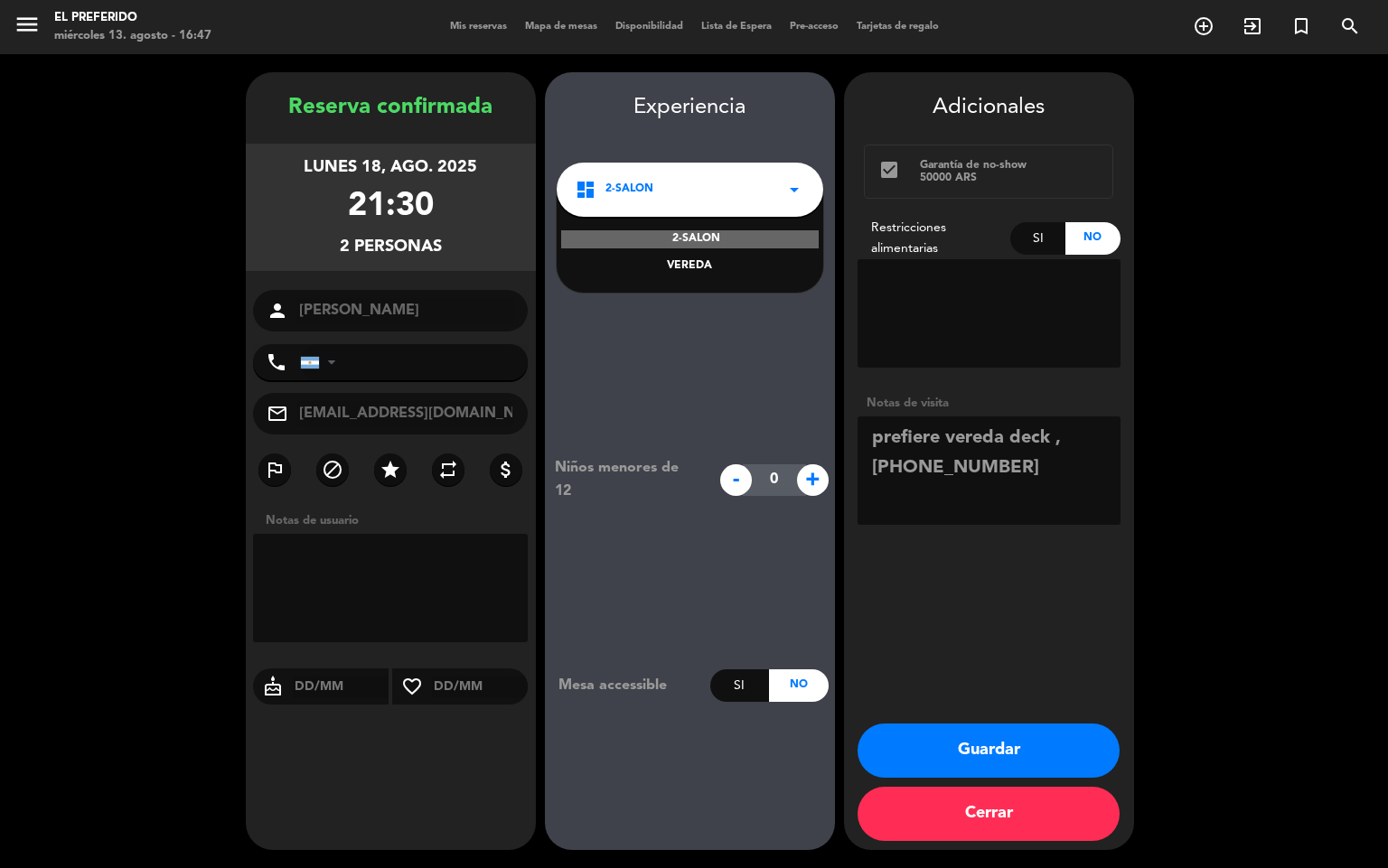
click at [1231, 513] on booking-confirmed "Reserva confirmada lunes 18, ago. 2025 21:30 2 personas person [PERSON_NAME] ph…" at bounding box center [694, 461] width 1352 height 777
click at [985, 743] on button "Guardar" at bounding box center [988, 750] width 262 height 54
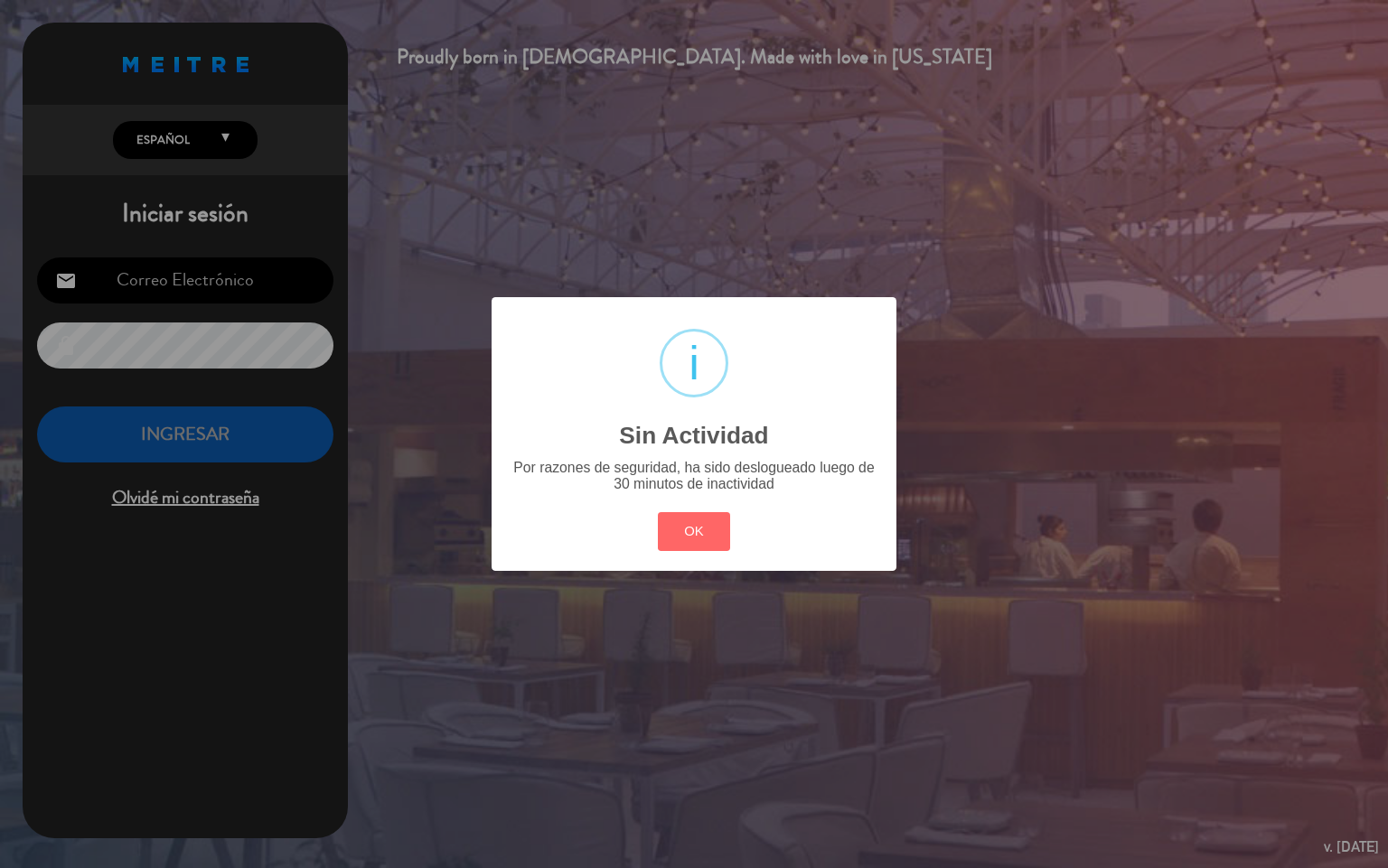
type input "[EMAIL_ADDRESS][DOMAIN_NAME]"
